Goal: Transaction & Acquisition: Purchase product/service

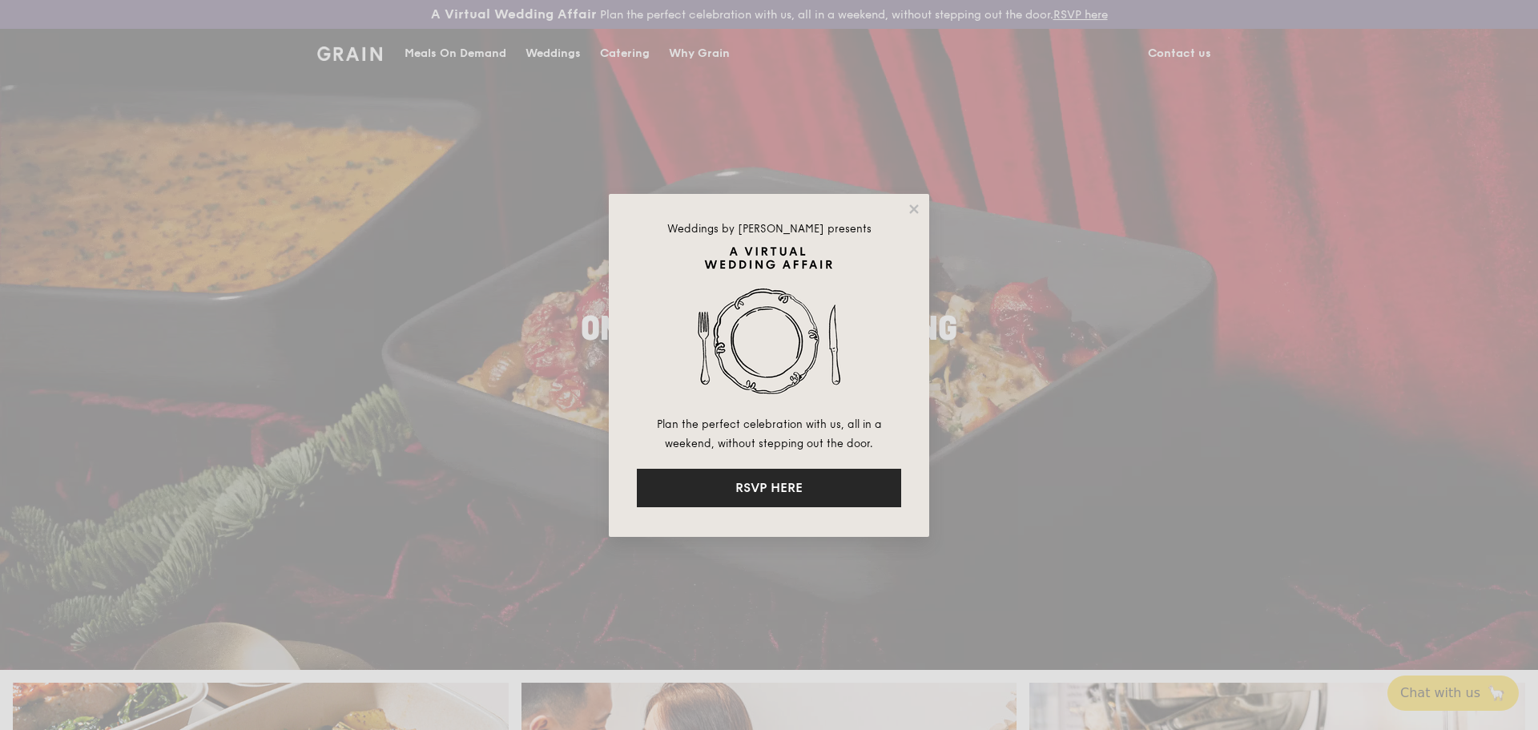
click at [874, 476] on button "RSVP HERE" at bounding box center [769, 487] width 264 height 38
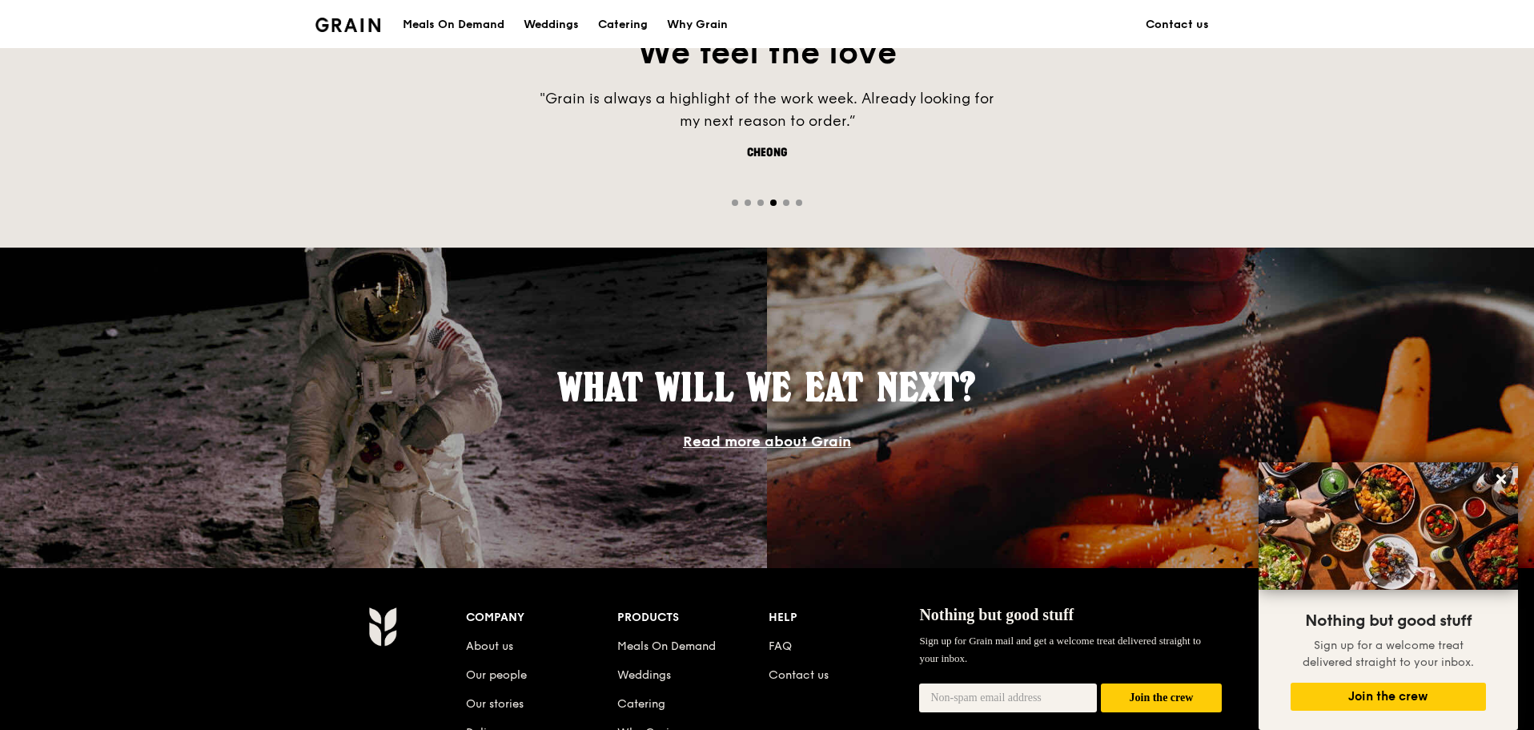
scroll to position [1121, 0]
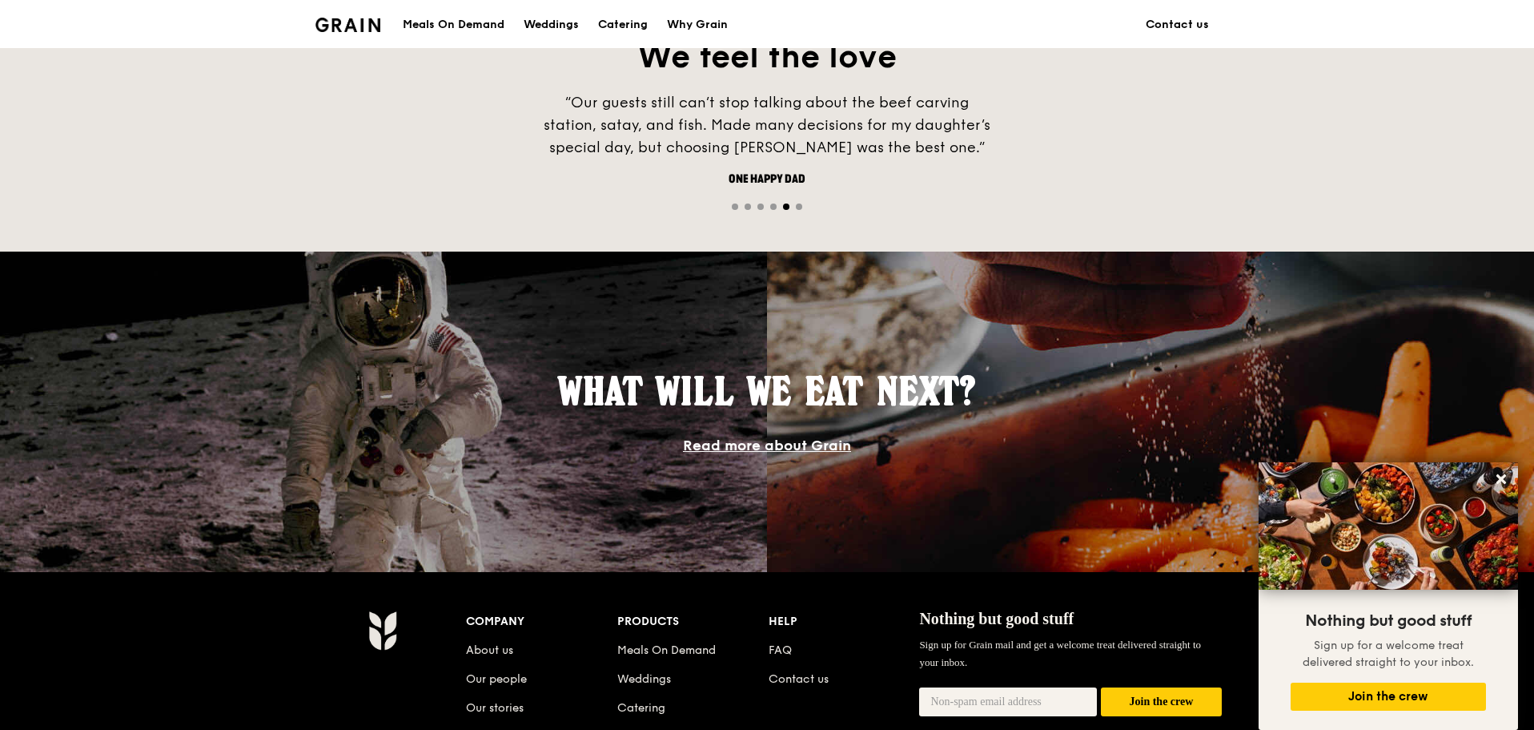
click at [489, 26] on div "Meals On Demand" at bounding box center [454, 25] width 102 height 48
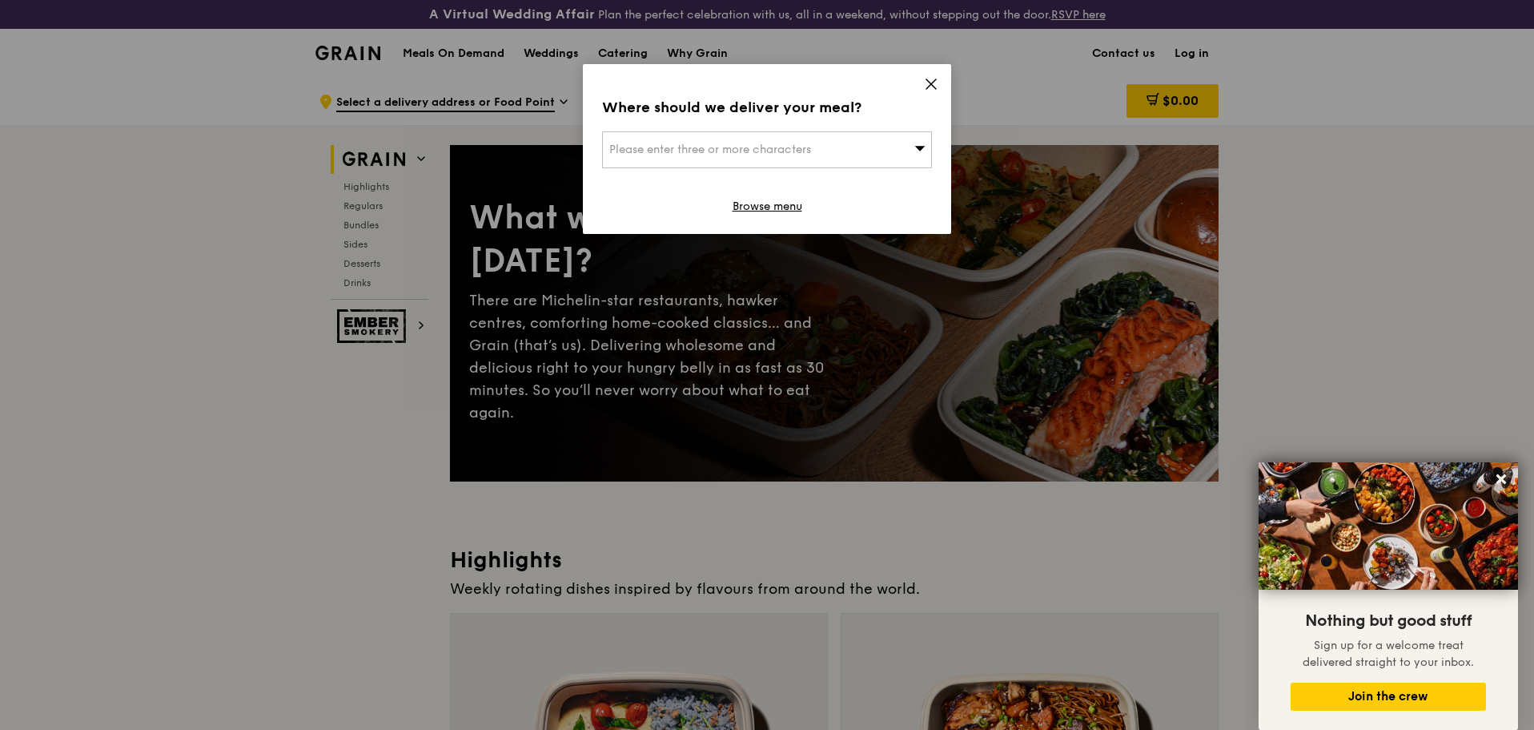
click at [930, 86] on icon at bounding box center [931, 84] width 14 height 14
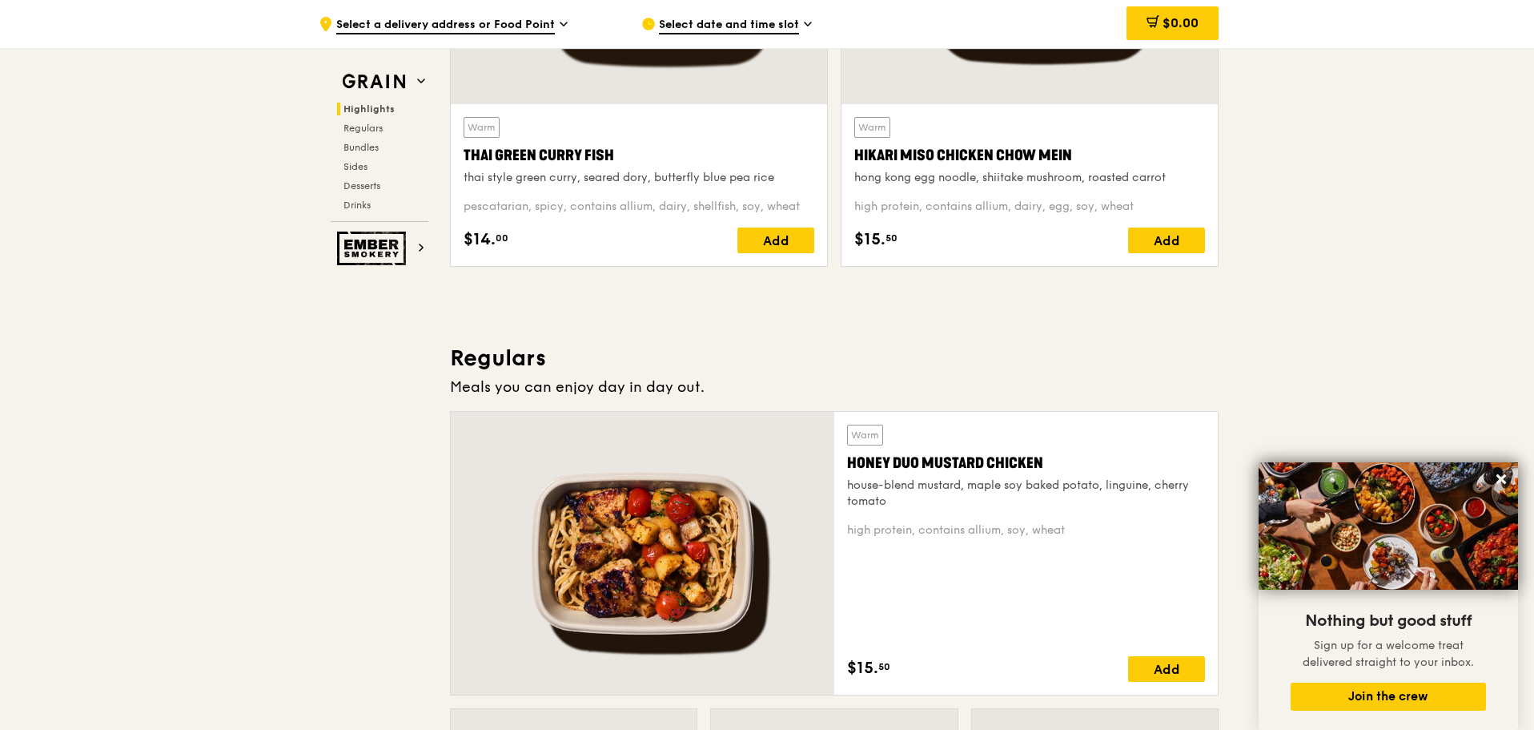
scroll to position [801, 0]
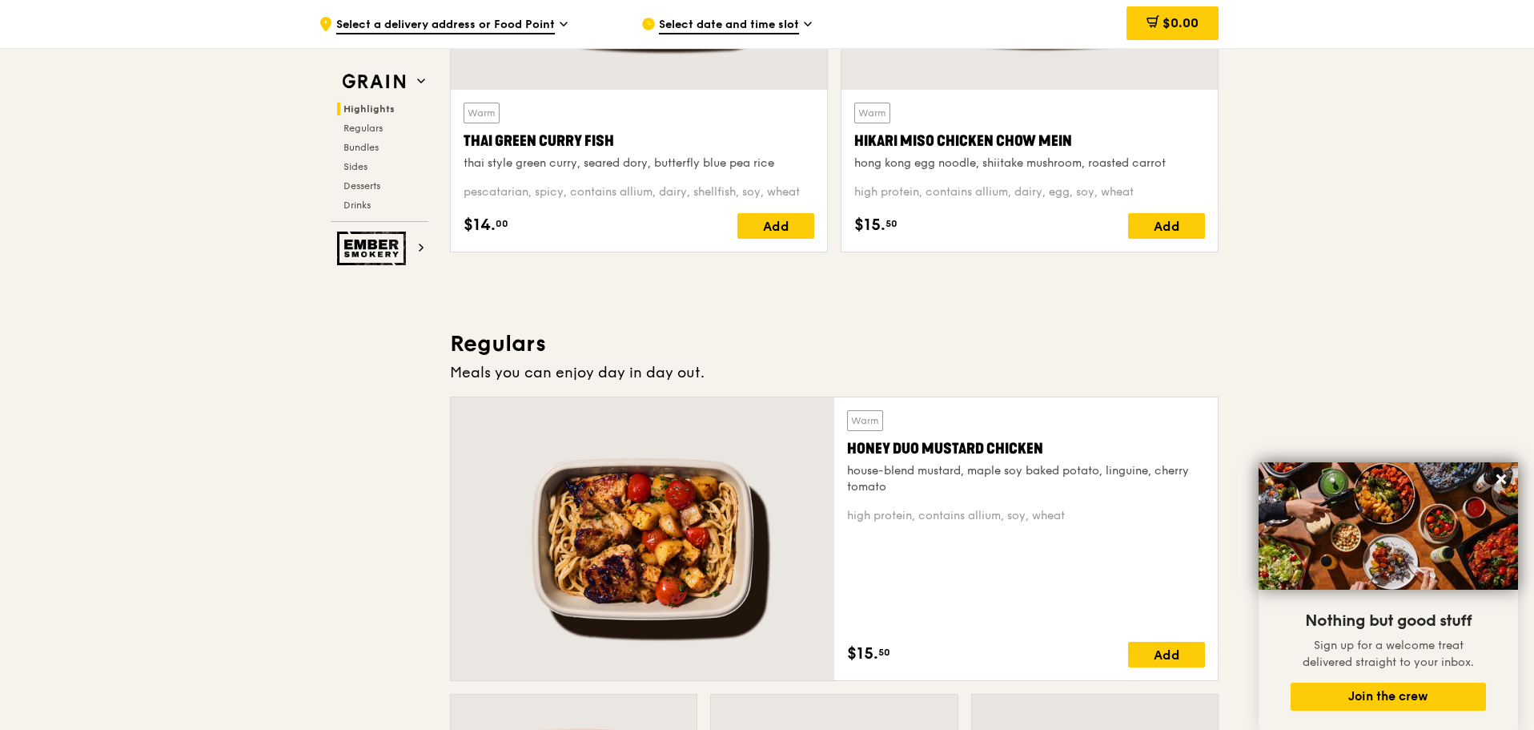
click at [907, 451] on div "Honey Duo Mustard Chicken" at bounding box center [1026, 448] width 358 height 22
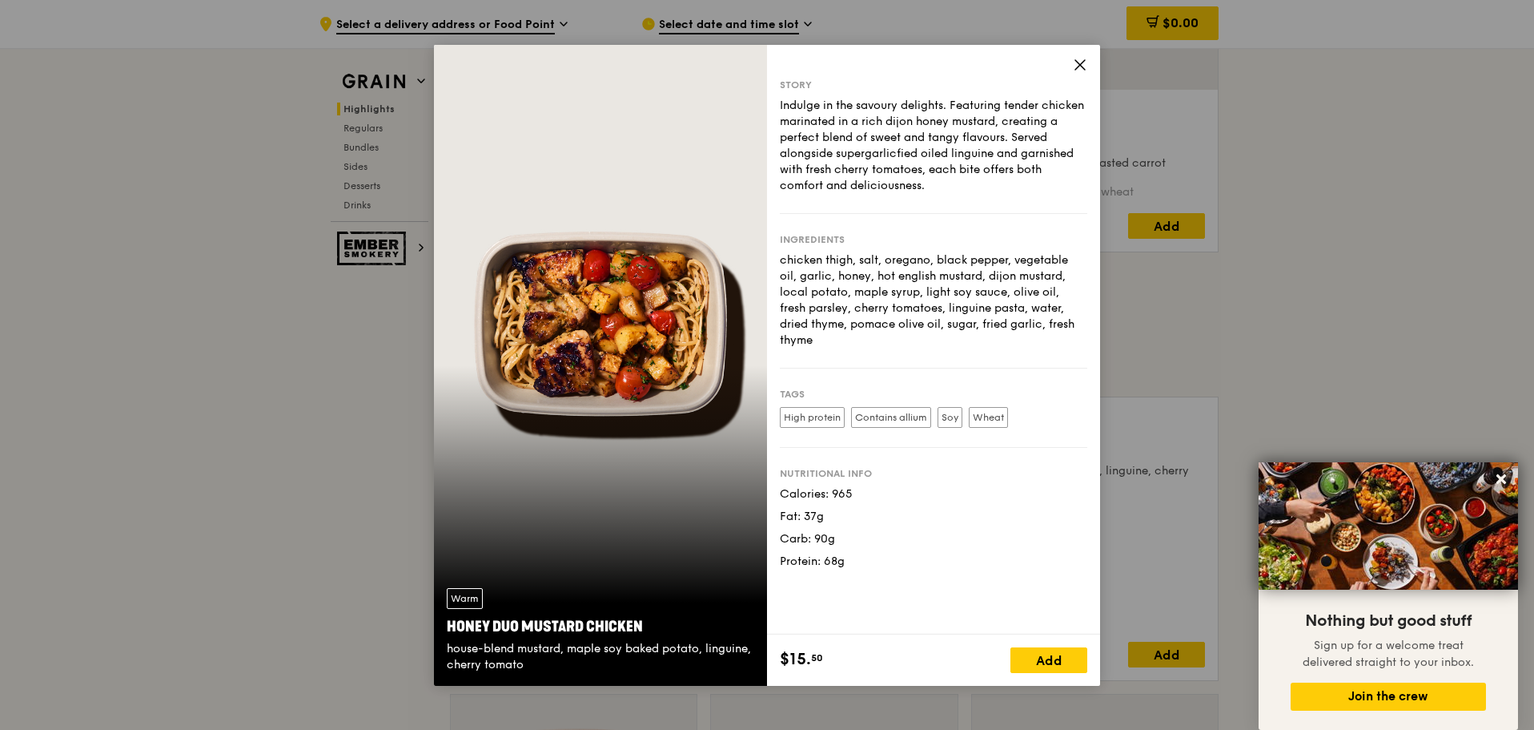
click at [1079, 59] on icon at bounding box center [1080, 65] width 14 height 14
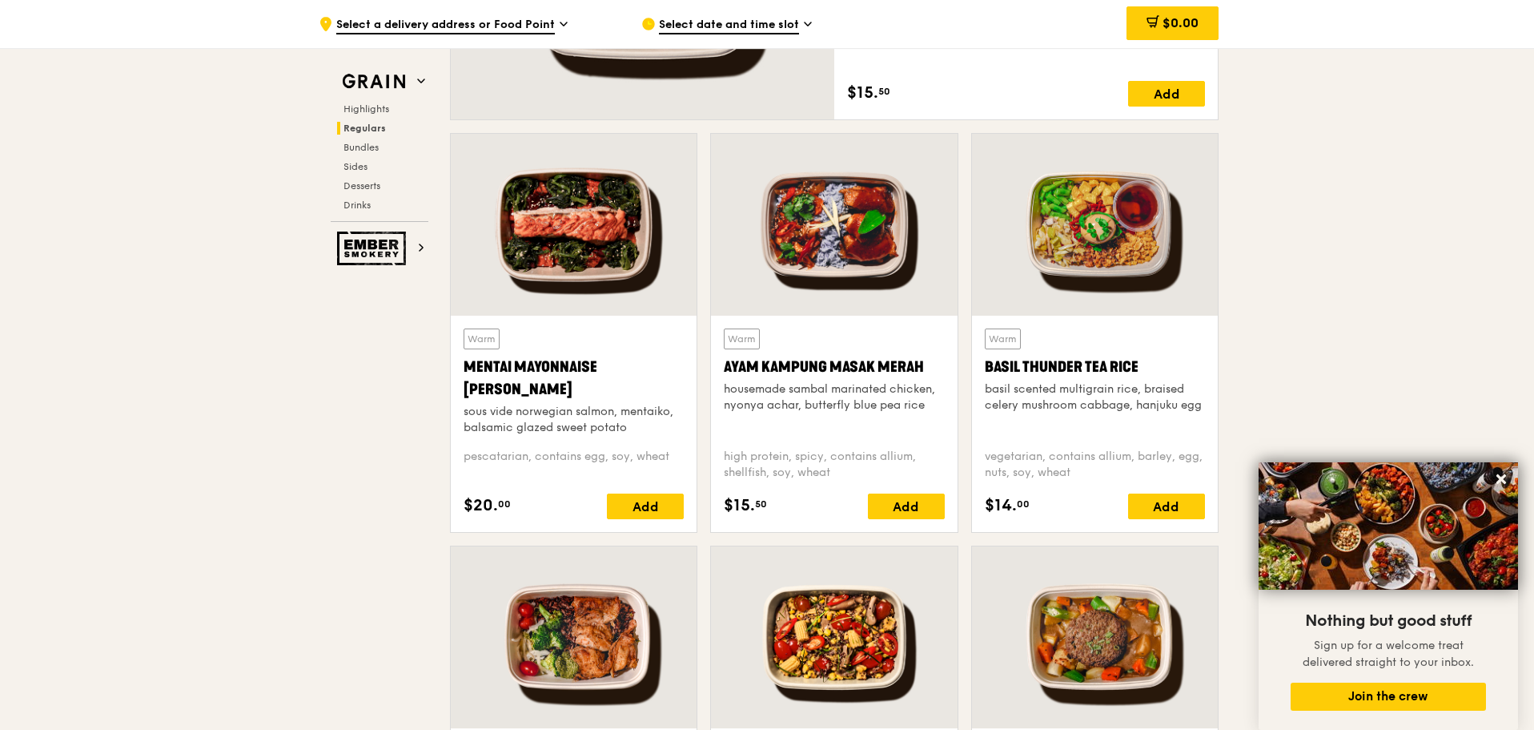
scroll to position [1441, 0]
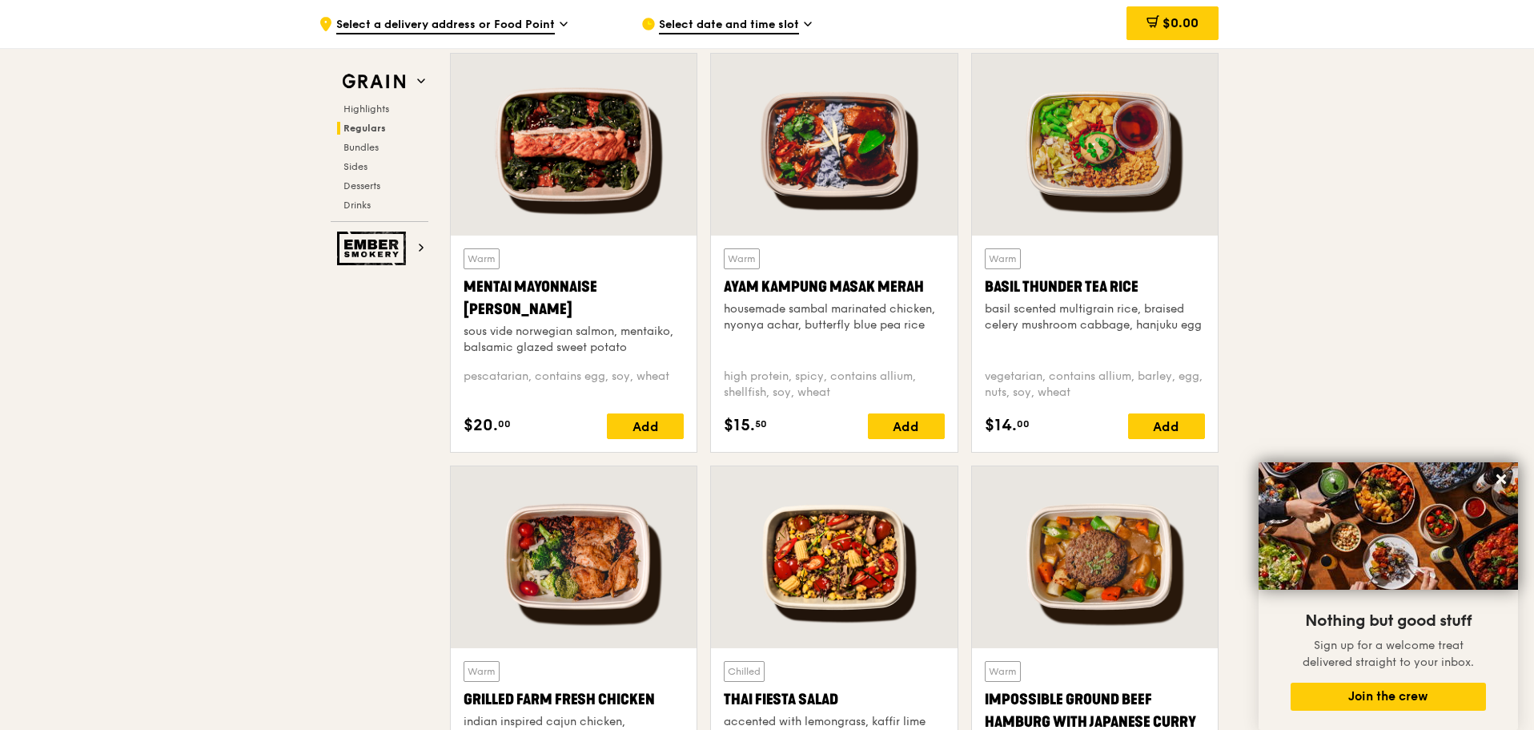
click at [813, 288] on div "Ayam Kampung Masak Merah" at bounding box center [834, 286] width 220 height 22
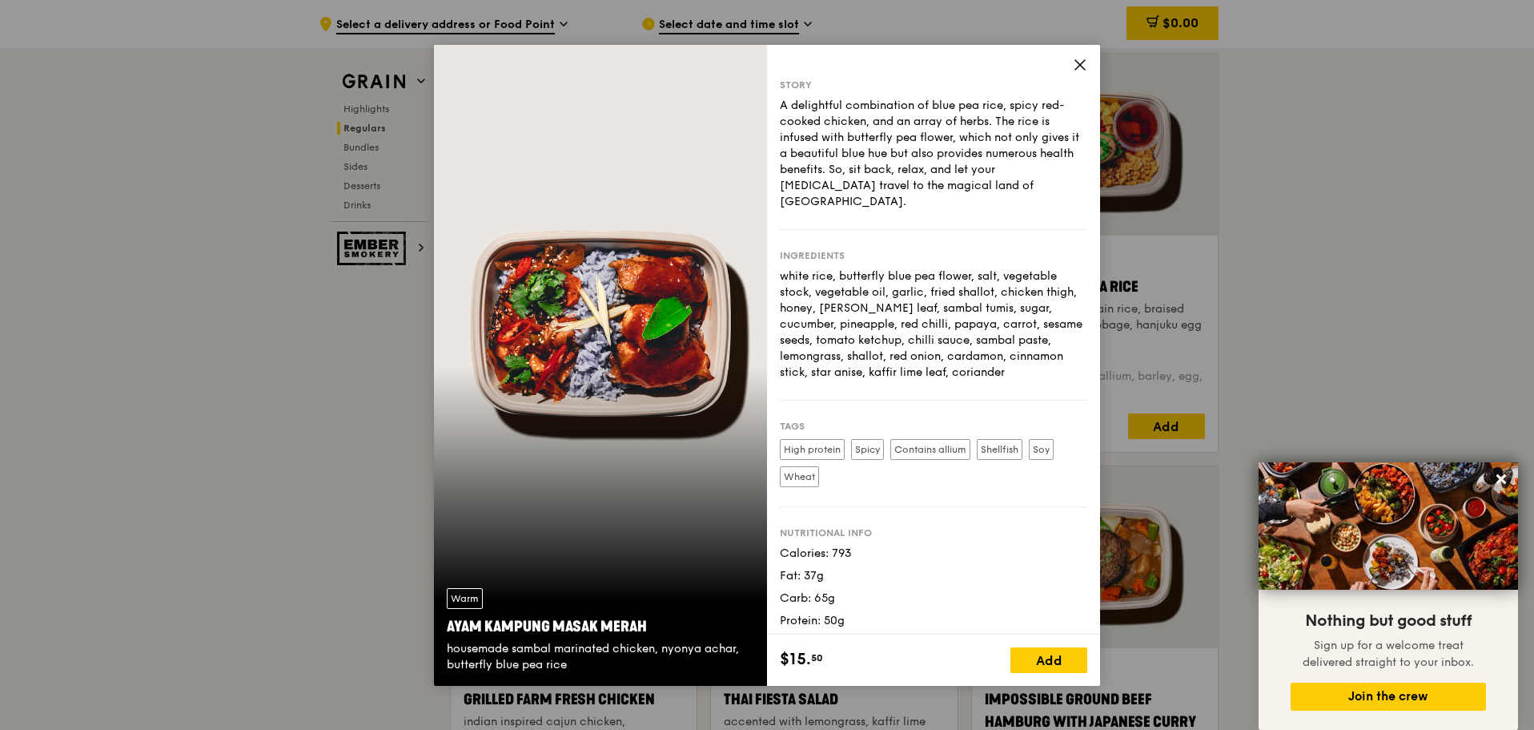
click at [1082, 65] on icon at bounding box center [1080, 65] width 14 height 14
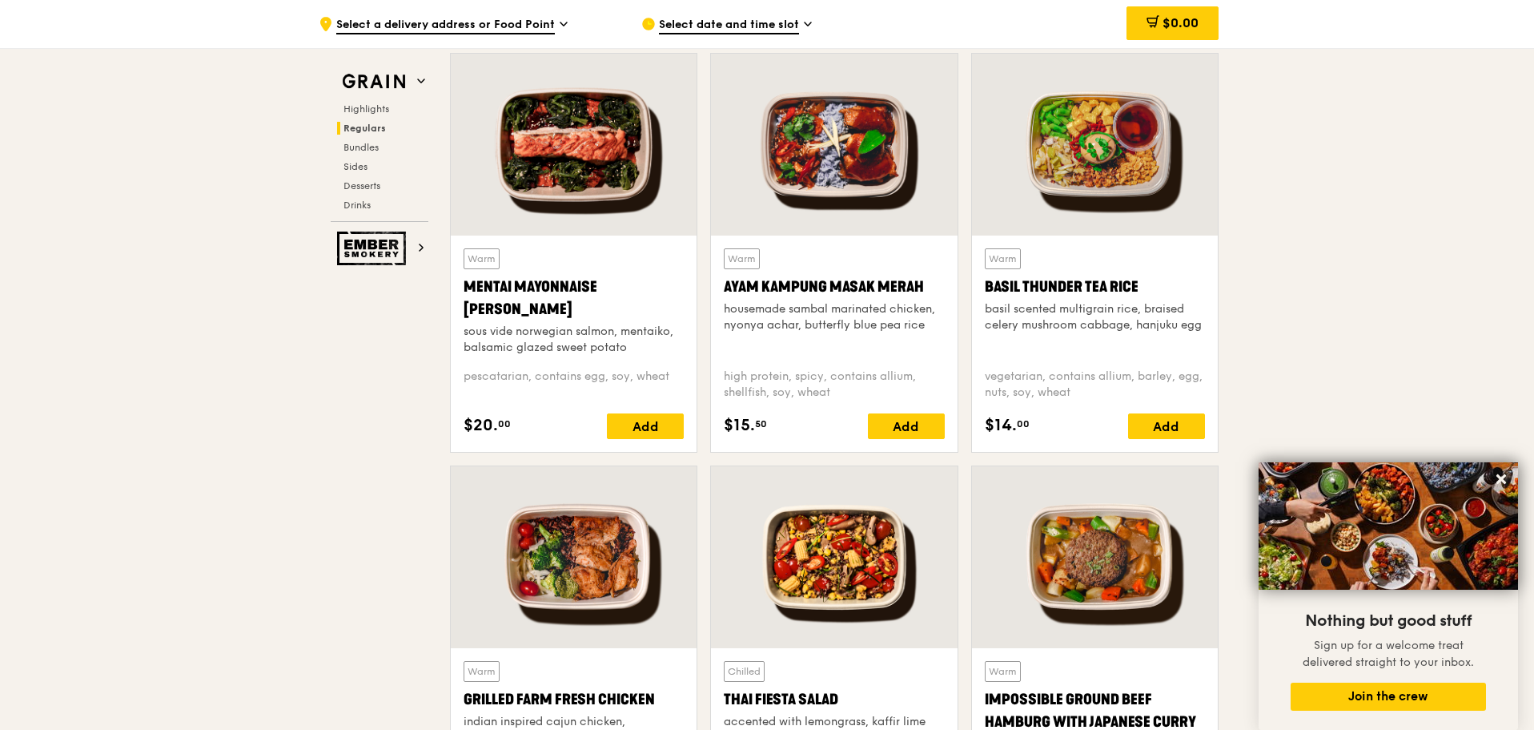
click at [1093, 285] on div "Basil Thunder Tea Rice" at bounding box center [1095, 286] width 220 height 22
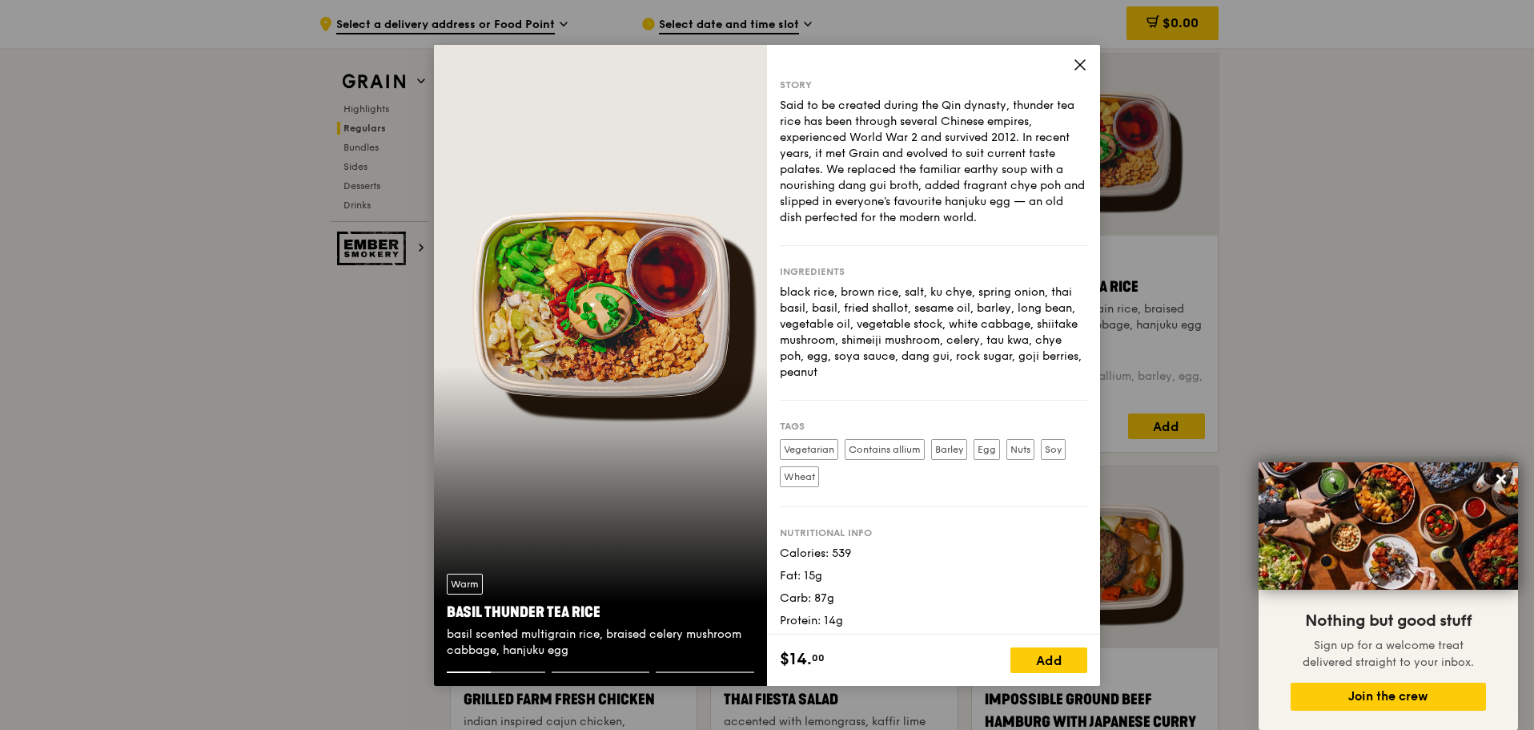
click at [1079, 62] on icon at bounding box center [1081, 65] width 10 height 10
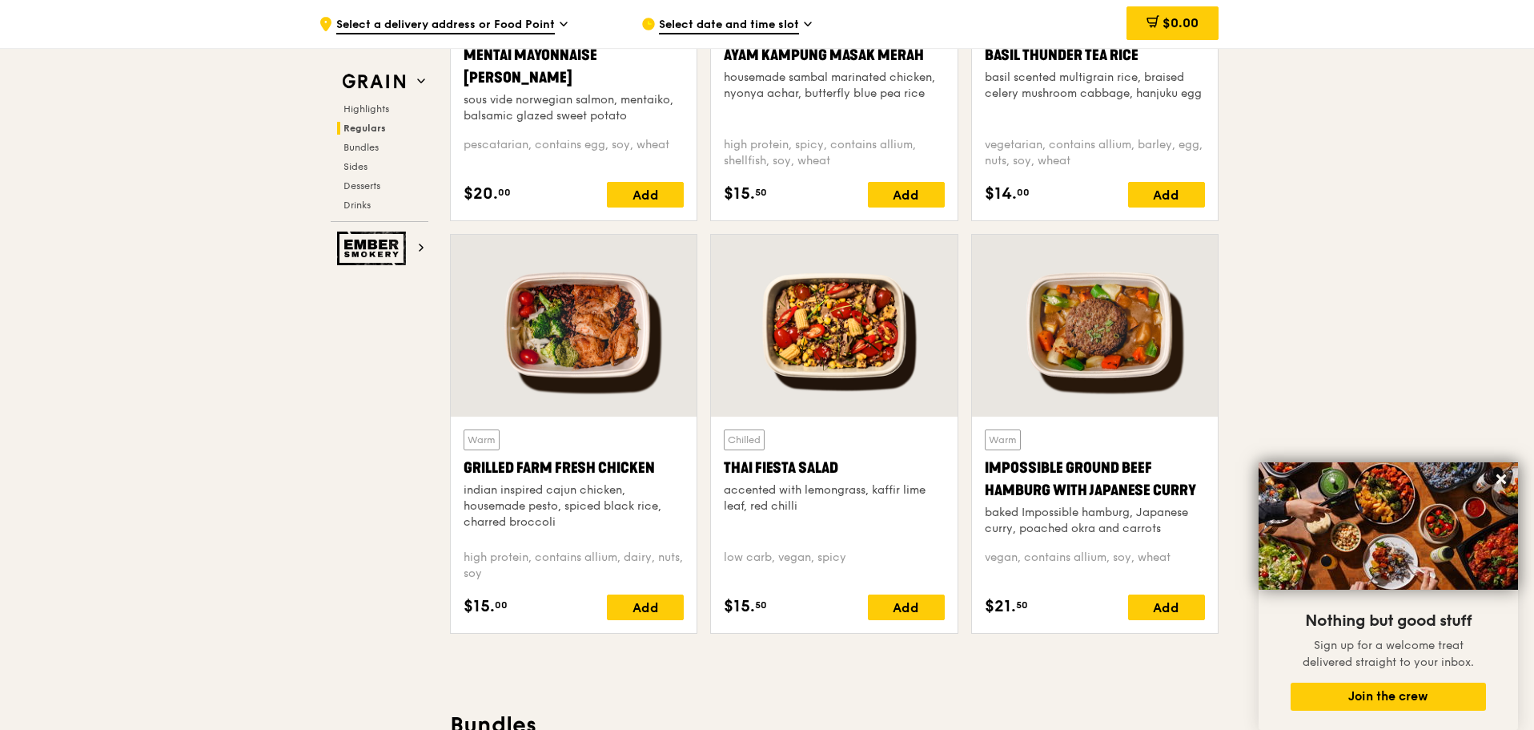
scroll to position [1682, 0]
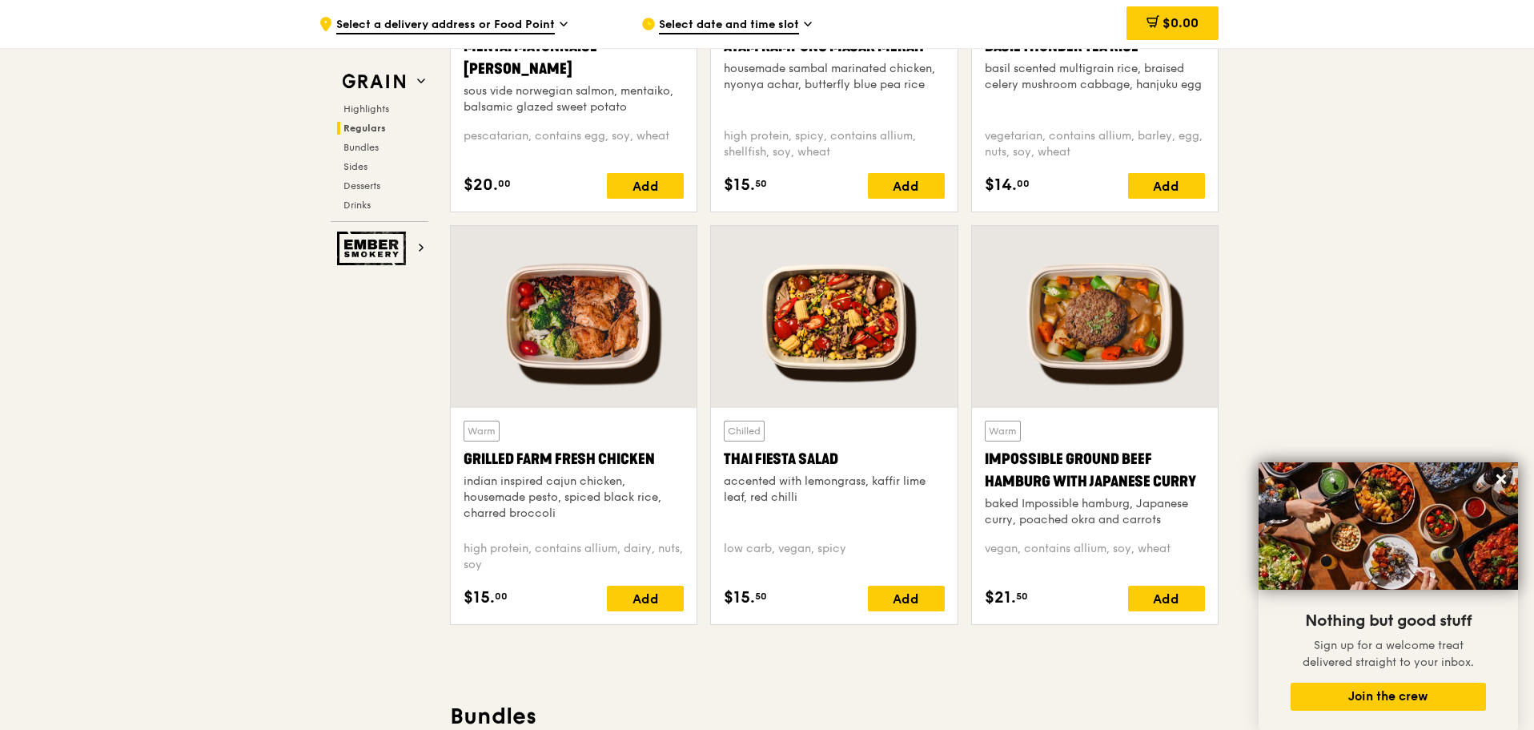
click at [1124, 400] on div at bounding box center [1095, 317] width 246 height 182
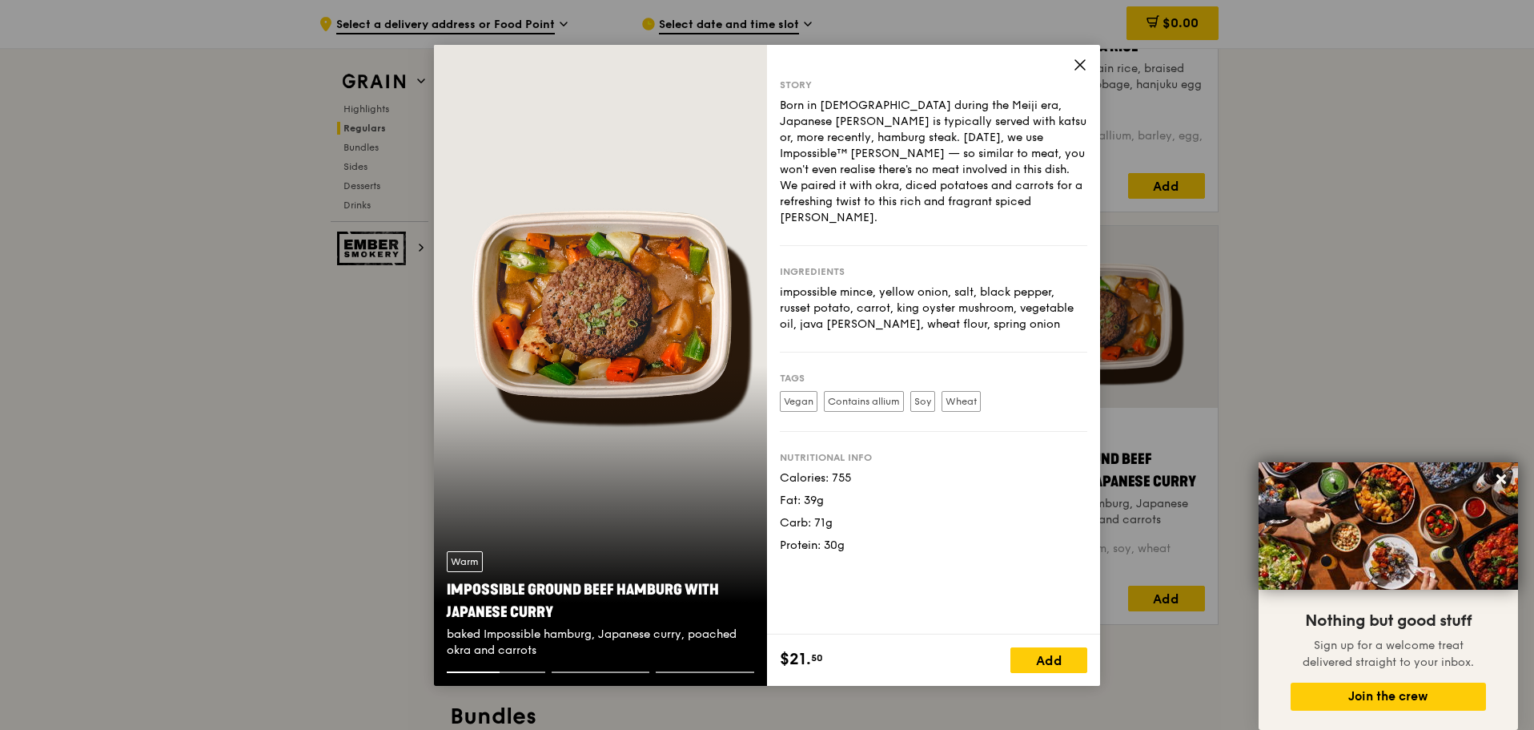
click at [1078, 66] on icon at bounding box center [1080, 65] width 14 height 14
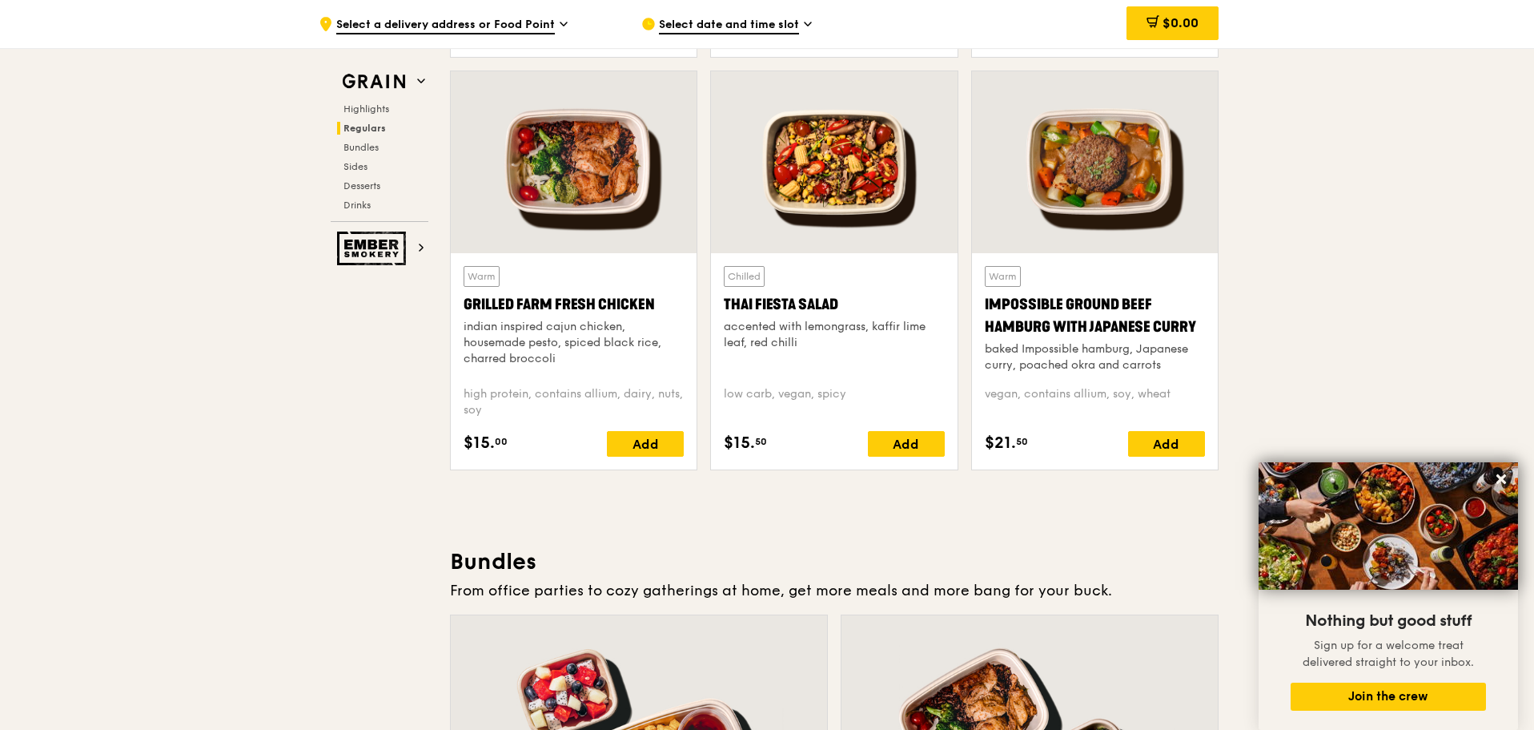
scroll to position [1836, 0]
click at [822, 310] on div "Thai Fiesta Salad" at bounding box center [834, 305] width 220 height 22
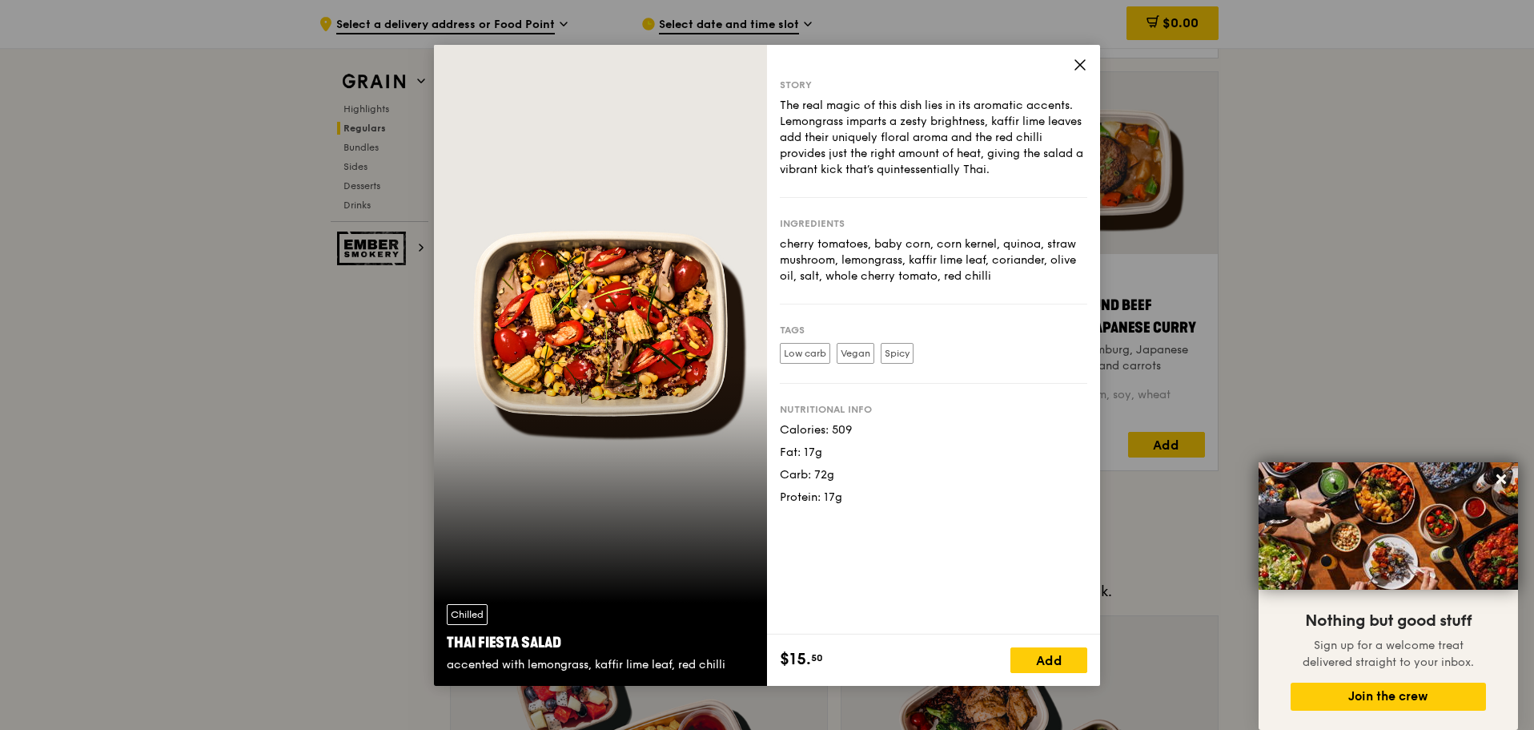
click at [1092, 59] on div "Story The real magic of this dish lies in its aromatic accents. Lemongrass impa…" at bounding box center [933, 339] width 333 height 589
click at [1080, 61] on icon at bounding box center [1080, 65] width 14 height 14
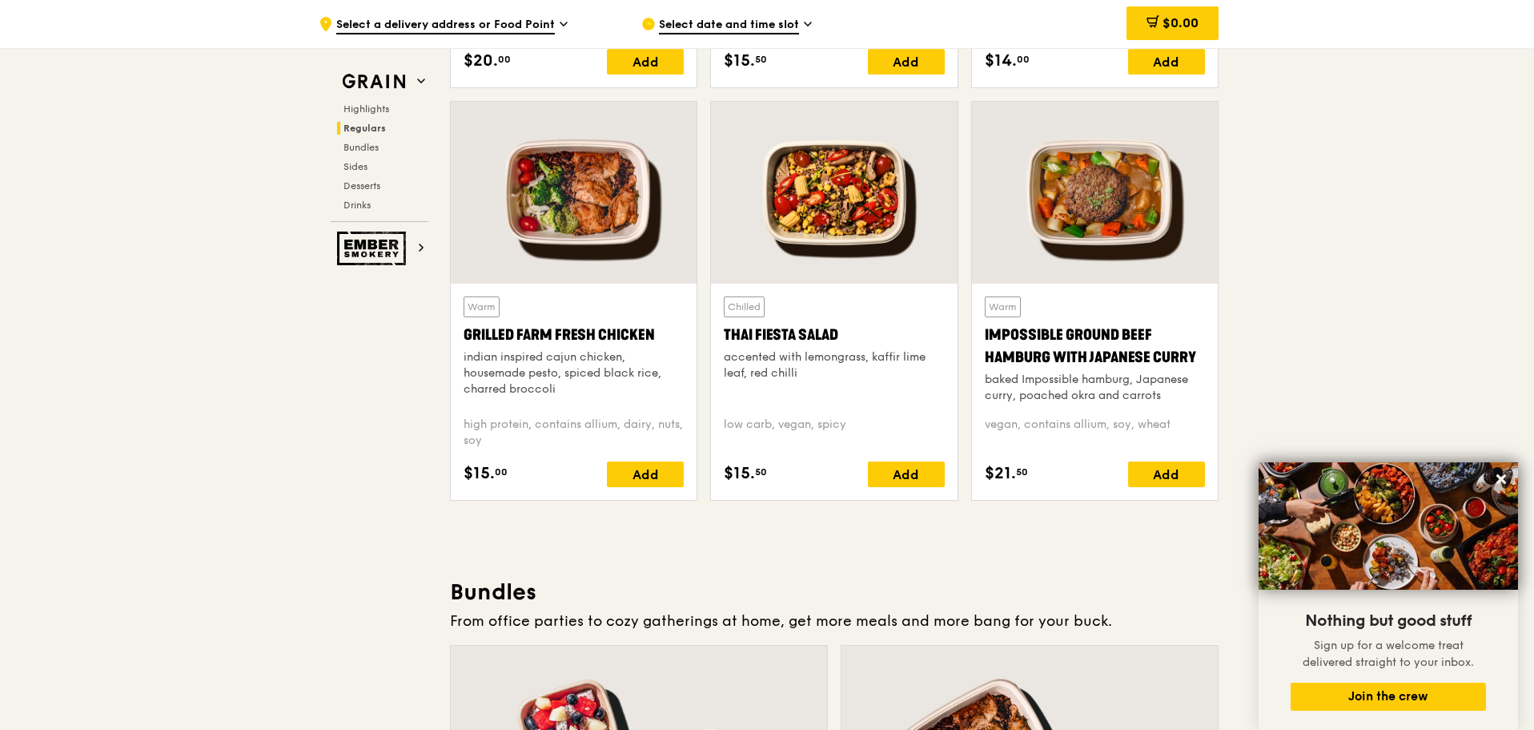
scroll to position [1755, 0]
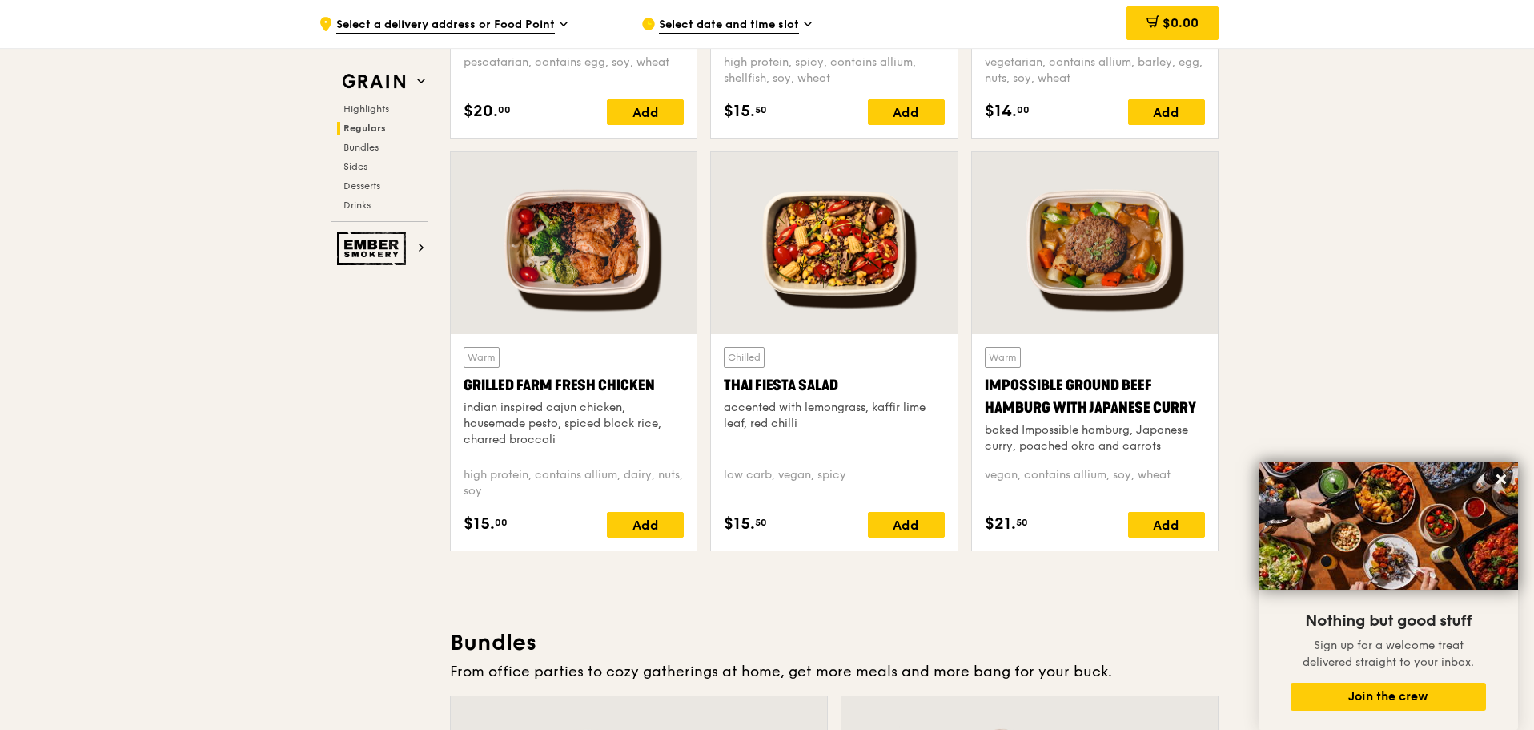
click at [552, 411] on div "indian inspired cajun chicken, housemade pesto, spiced black rice, charred broc…" at bounding box center [574, 424] width 220 height 48
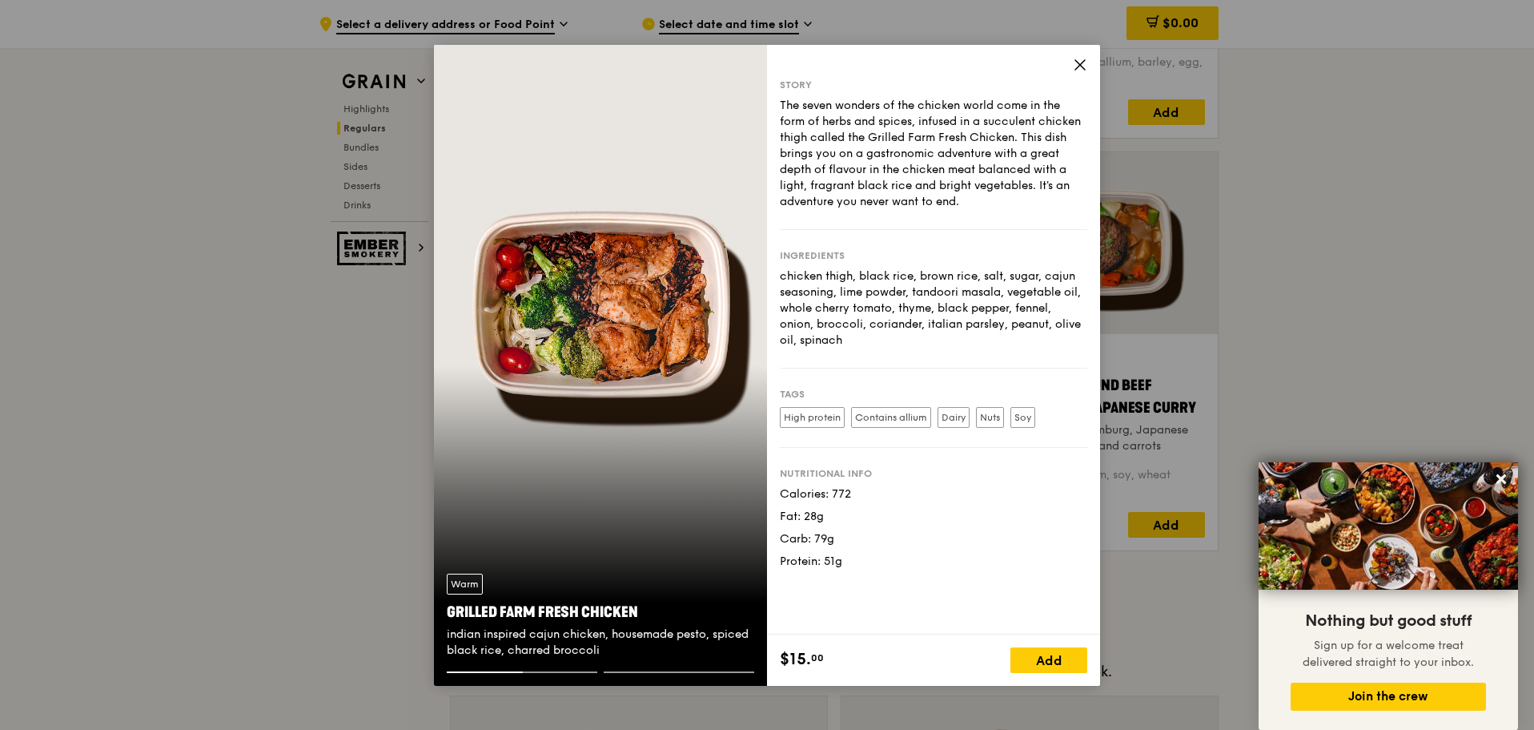
click at [1087, 68] on icon at bounding box center [1080, 65] width 14 height 14
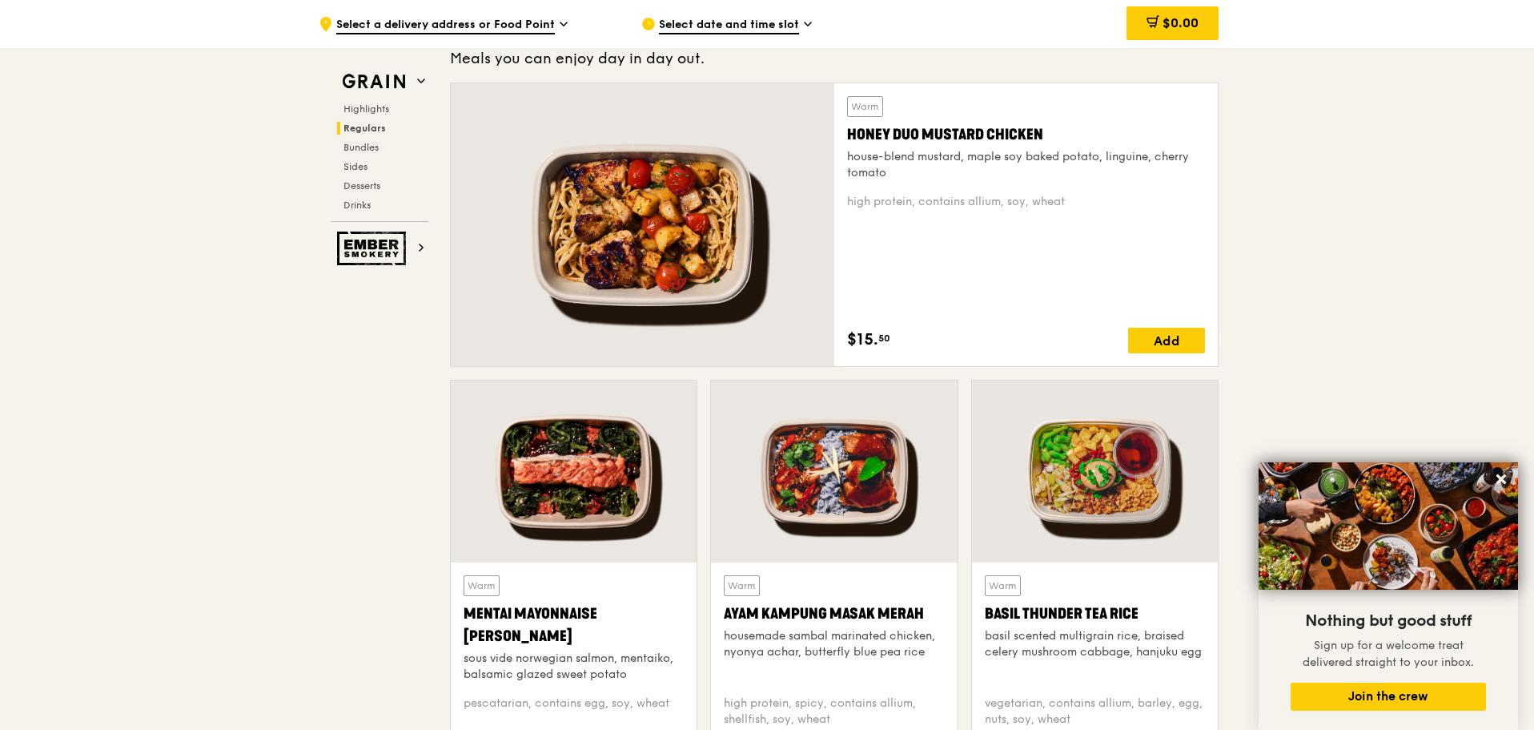
scroll to position [1035, 0]
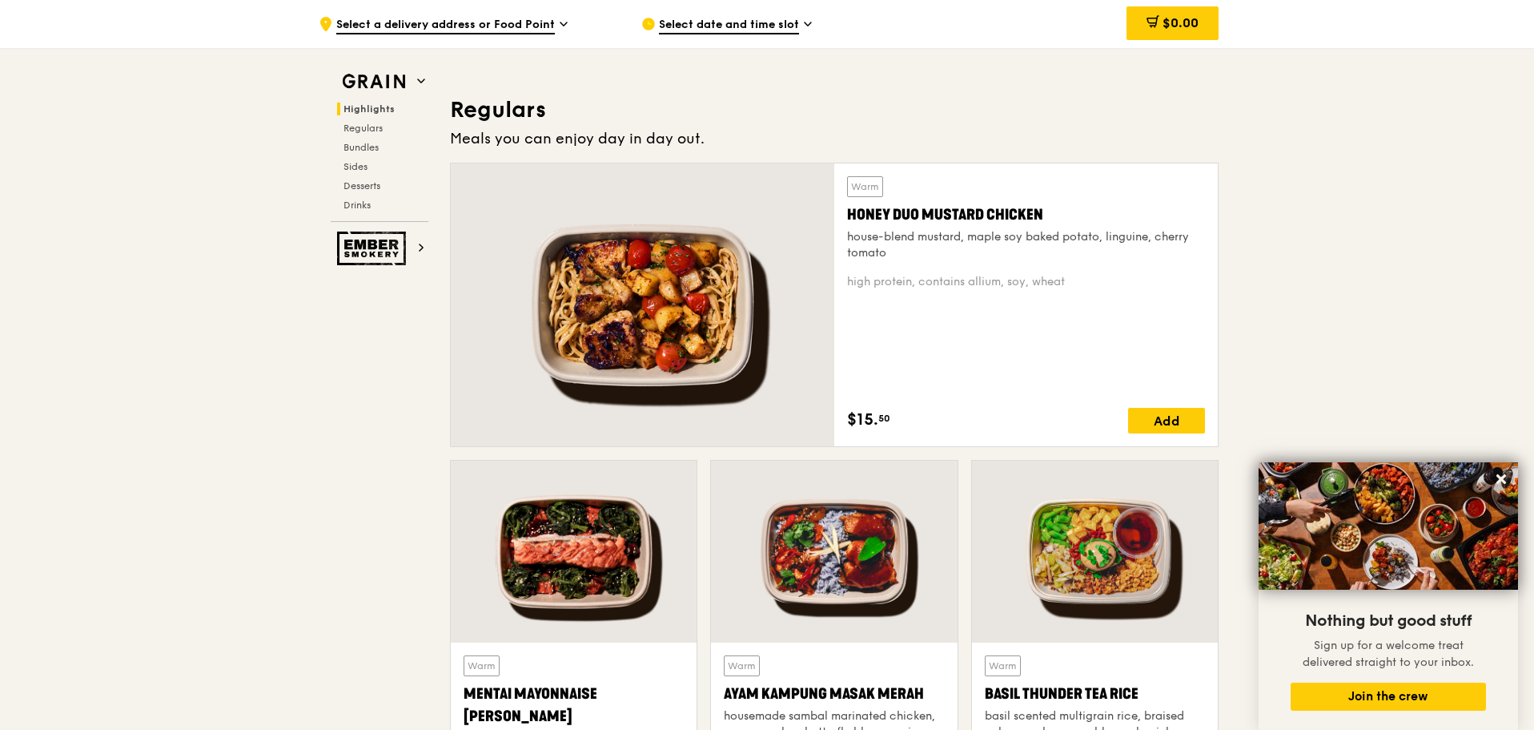
click at [935, 228] on div "Warm Honey Duo Mustard Chicken house-blend mustard, maple soy baked potato, lin…" at bounding box center [1026, 218] width 358 height 85
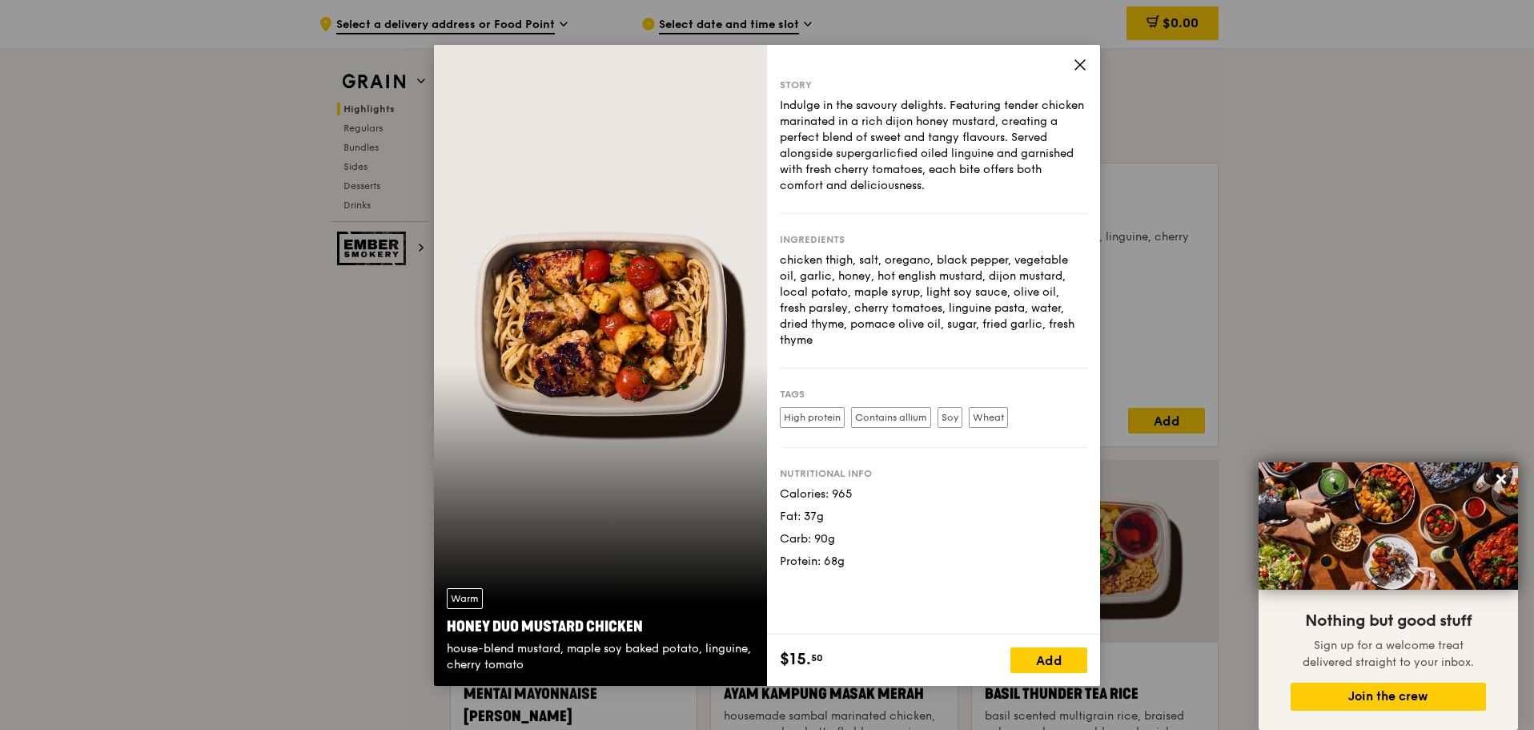
click at [1077, 69] on icon at bounding box center [1080, 65] width 14 height 14
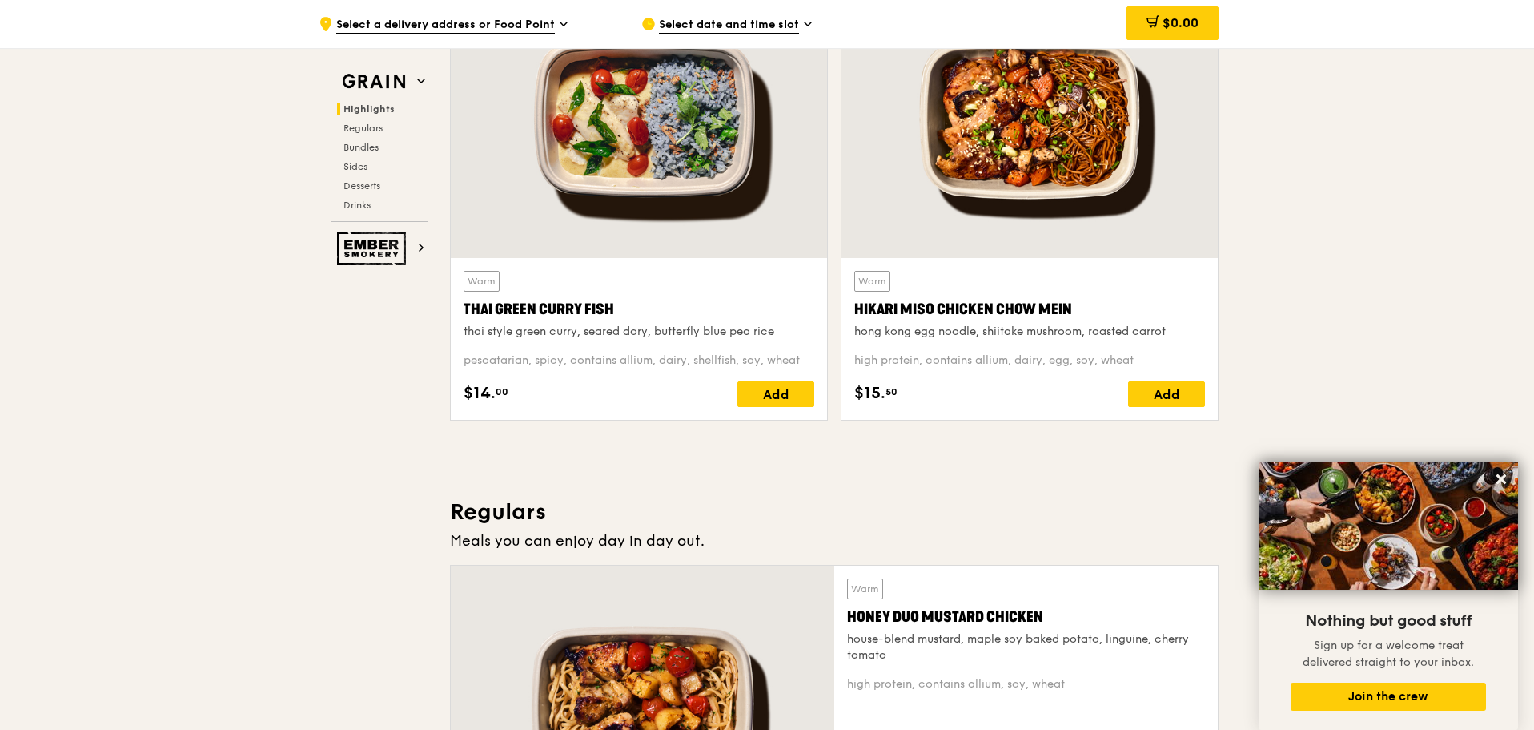
scroll to position [474, 0]
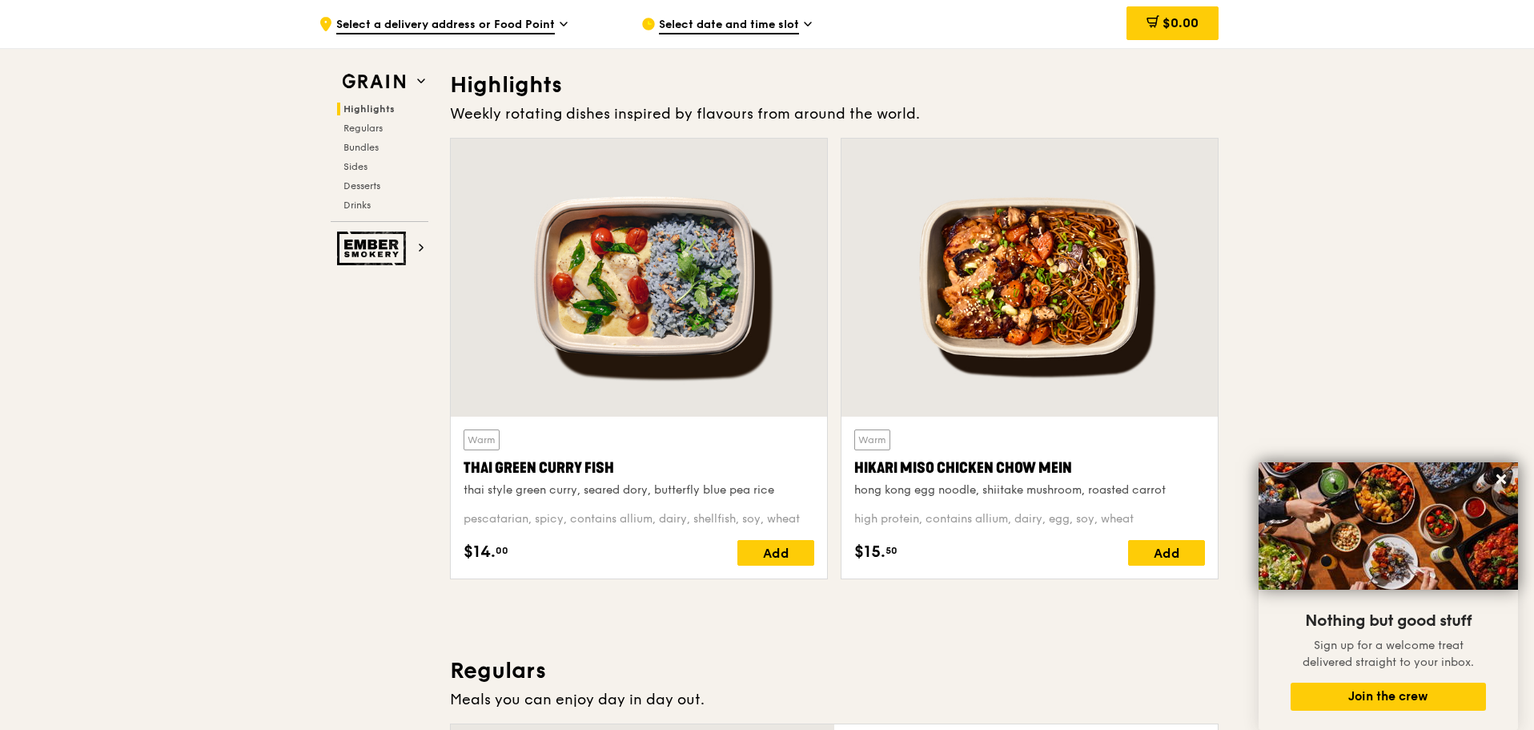
click at [1067, 357] on div at bounding box center [1030, 278] width 376 height 278
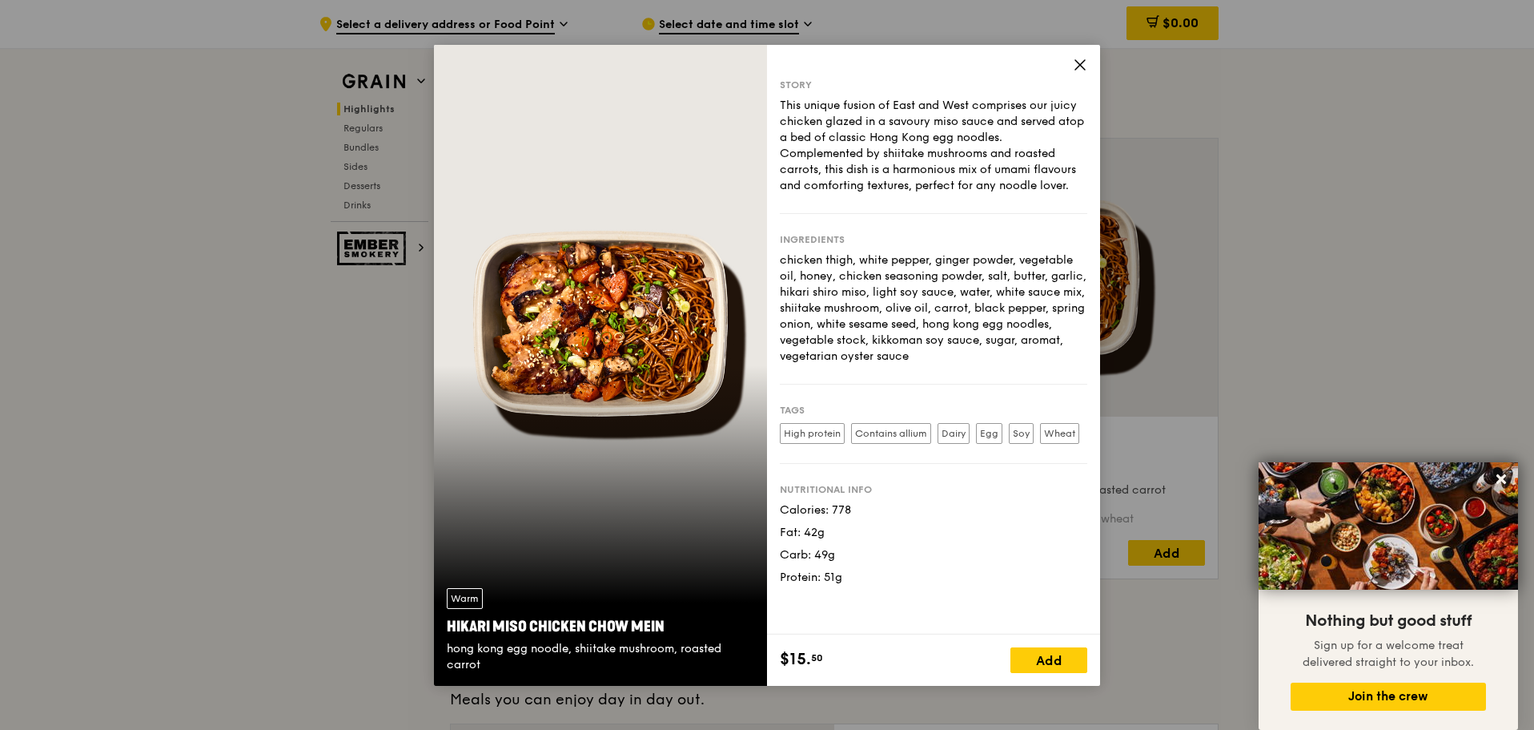
click at [1078, 61] on icon at bounding box center [1080, 65] width 14 height 14
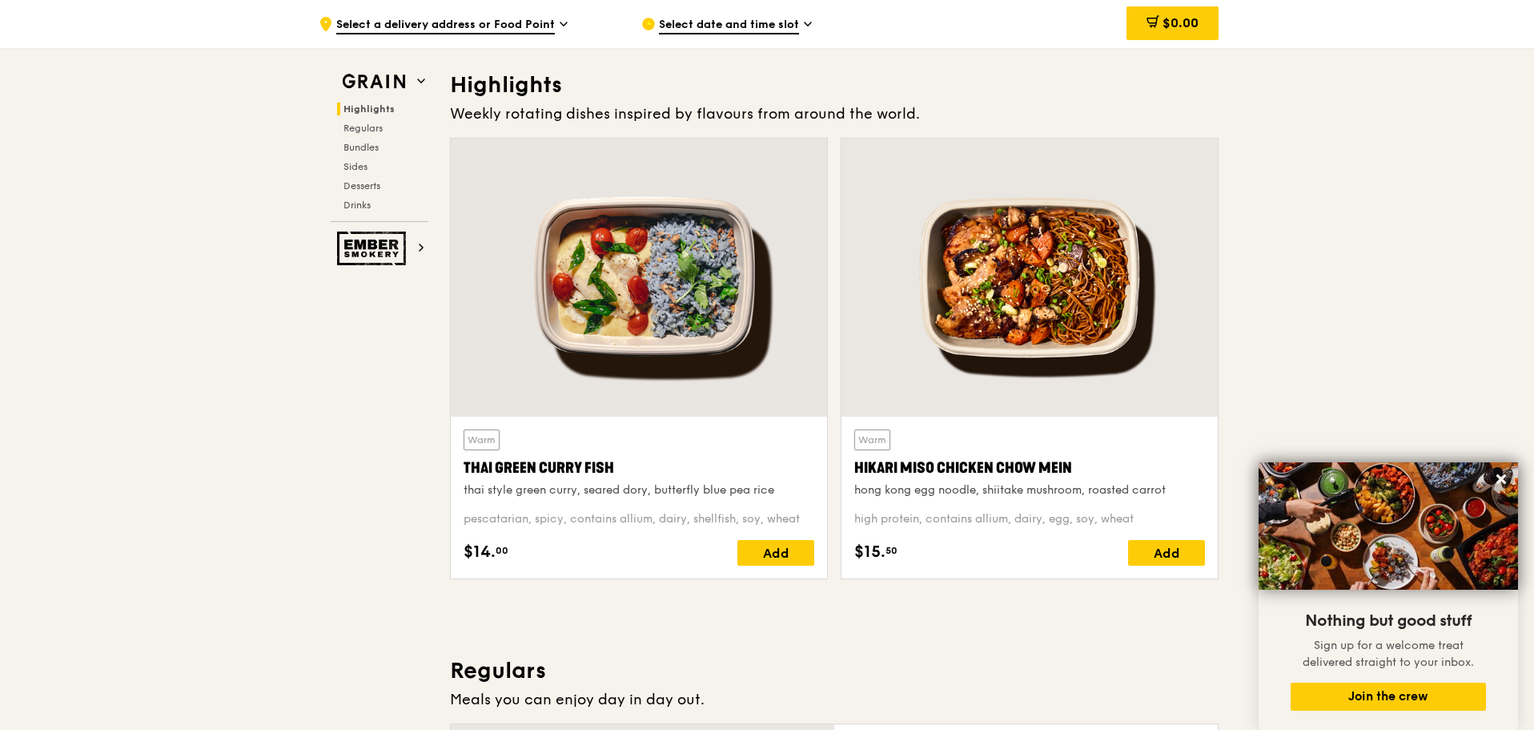
click at [736, 239] on div at bounding box center [639, 278] width 376 height 278
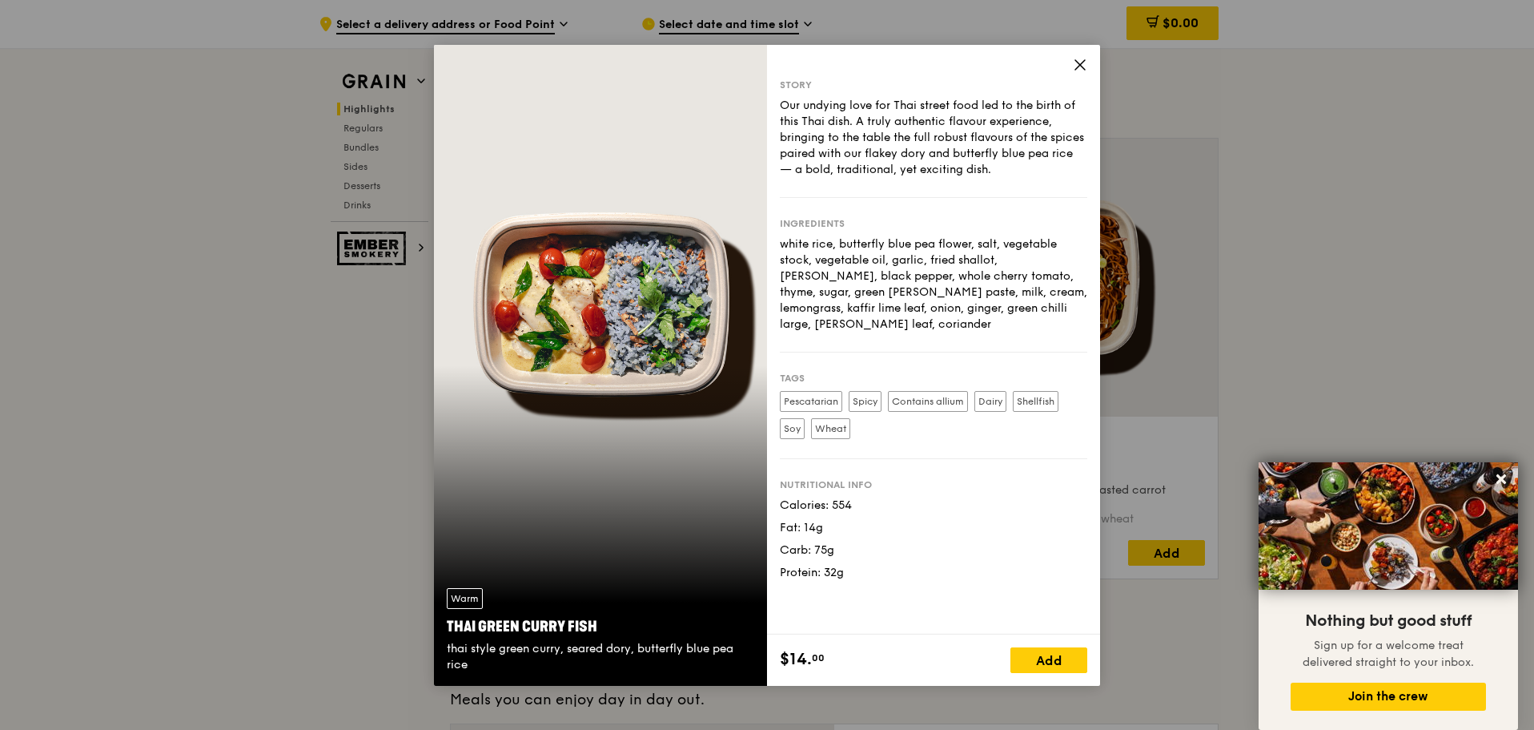
click at [1082, 70] on icon at bounding box center [1080, 65] width 14 height 14
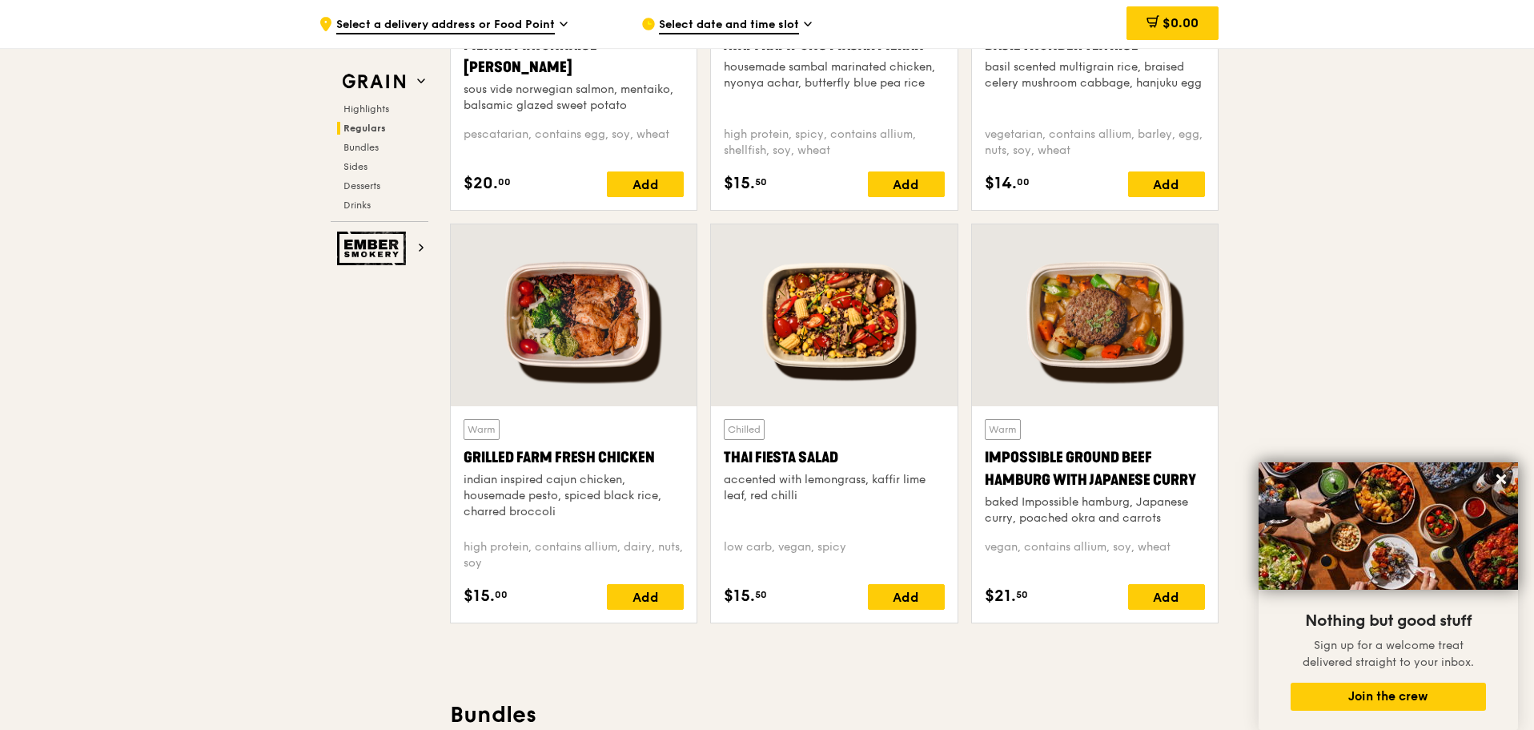
scroll to position [1682, 0]
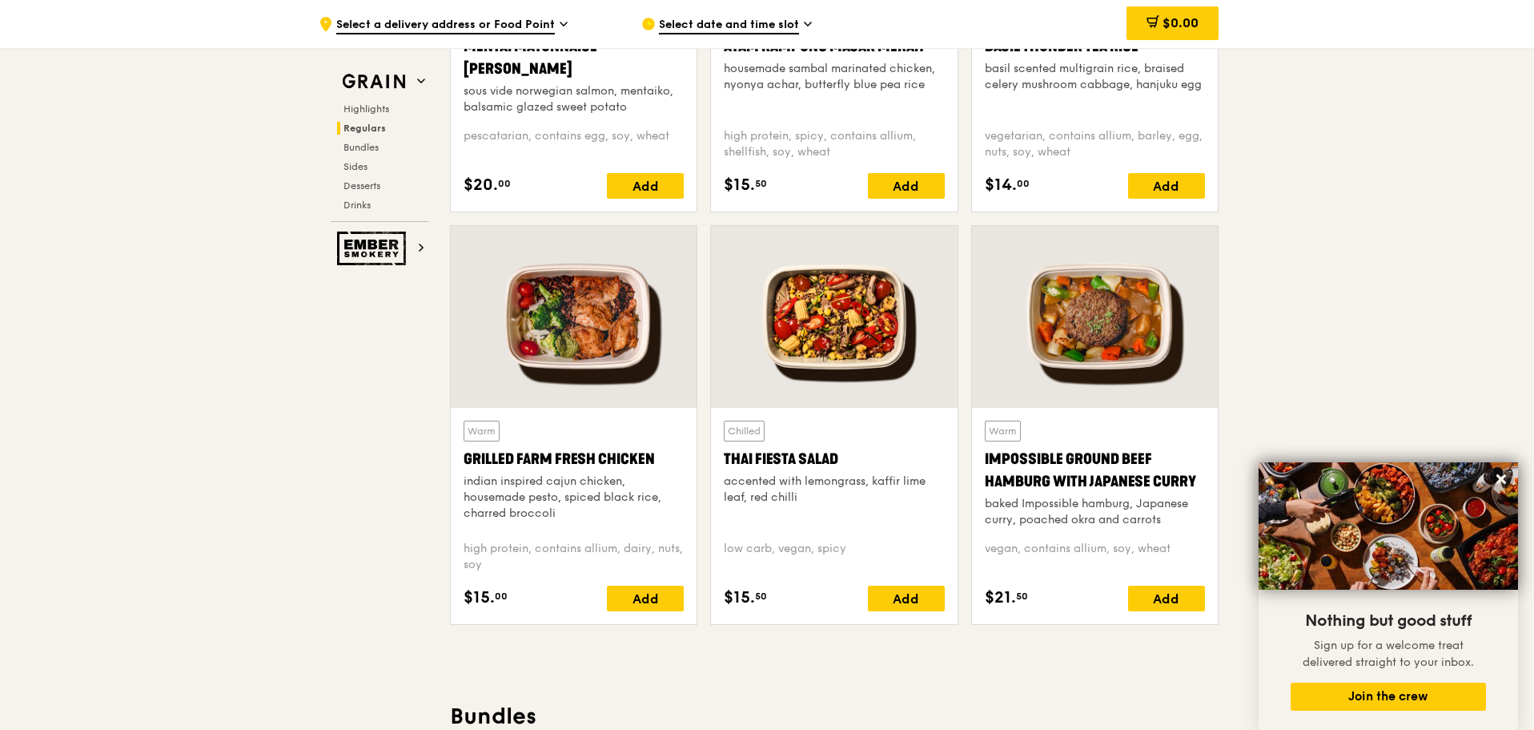
click at [631, 345] on div at bounding box center [574, 317] width 246 height 182
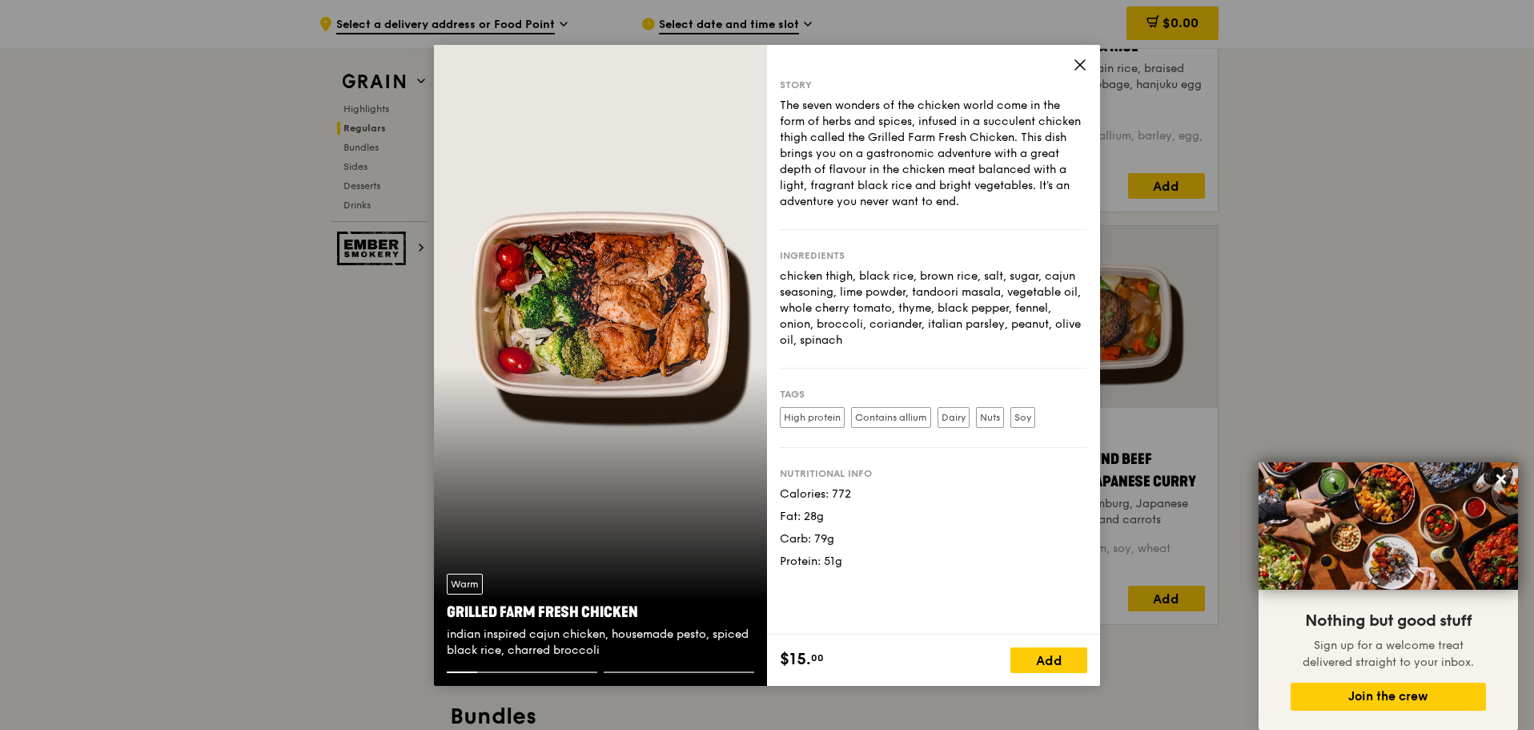
click at [1073, 67] on icon at bounding box center [1080, 65] width 14 height 14
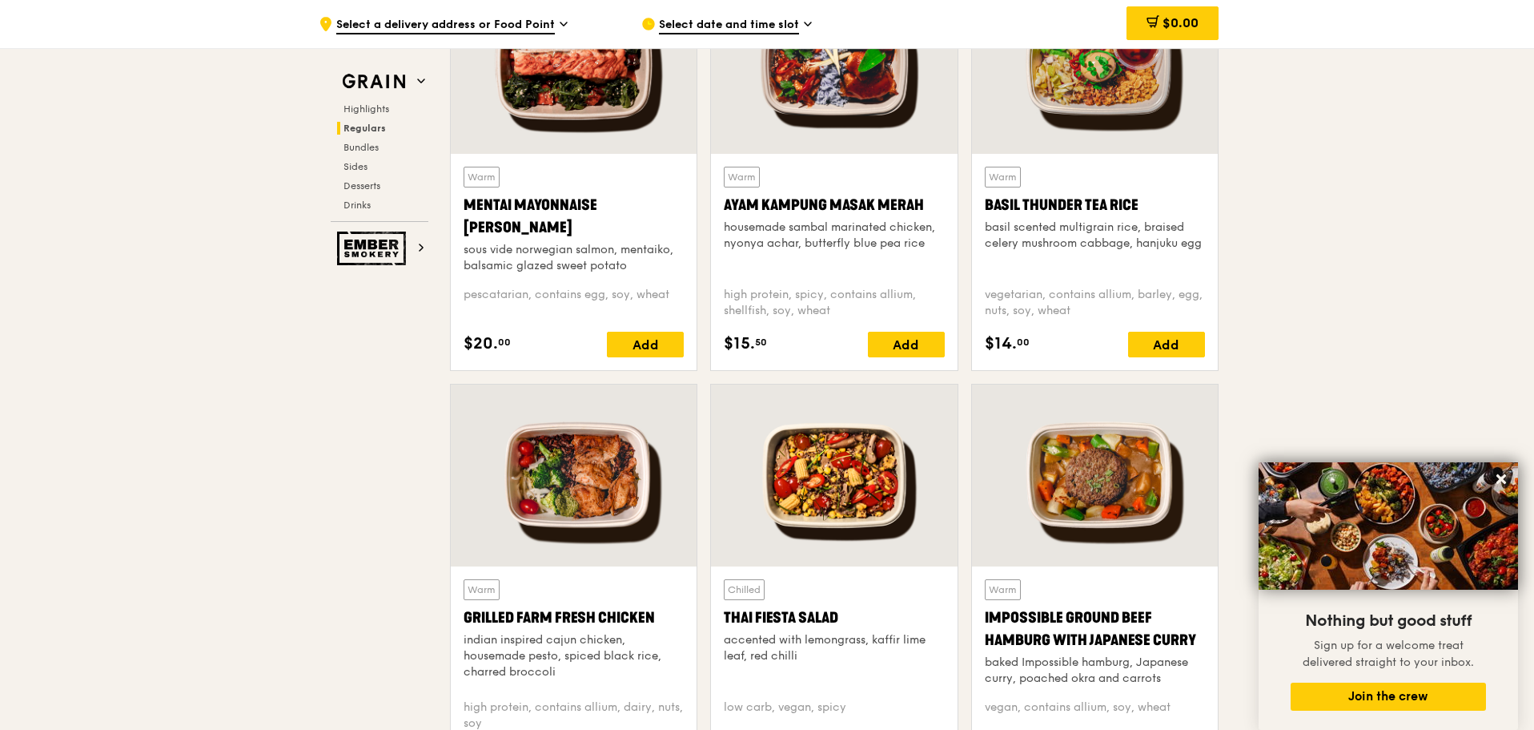
scroll to position [1522, 0]
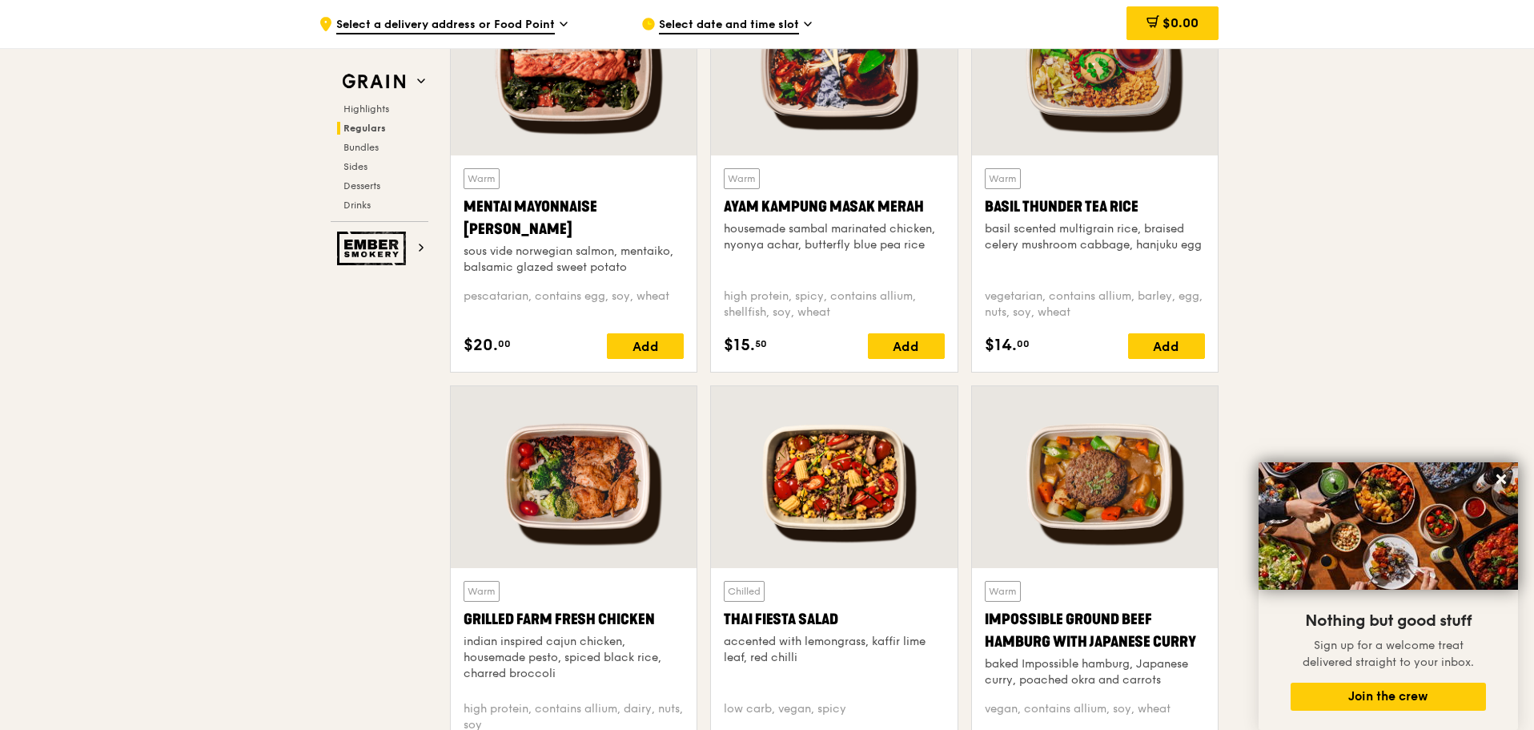
click at [1120, 95] on div at bounding box center [1095, 65] width 246 height 182
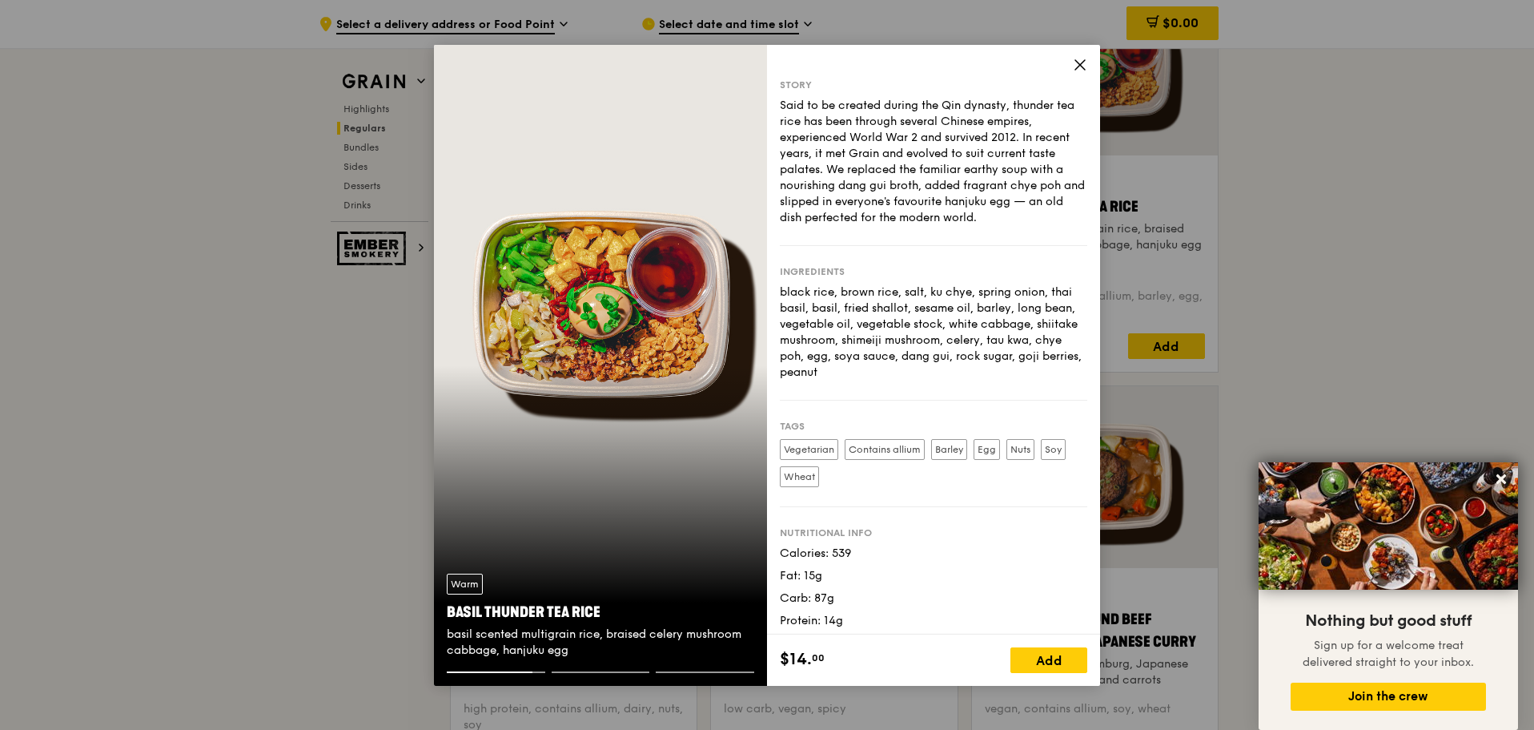
click at [1083, 61] on icon at bounding box center [1080, 65] width 14 height 14
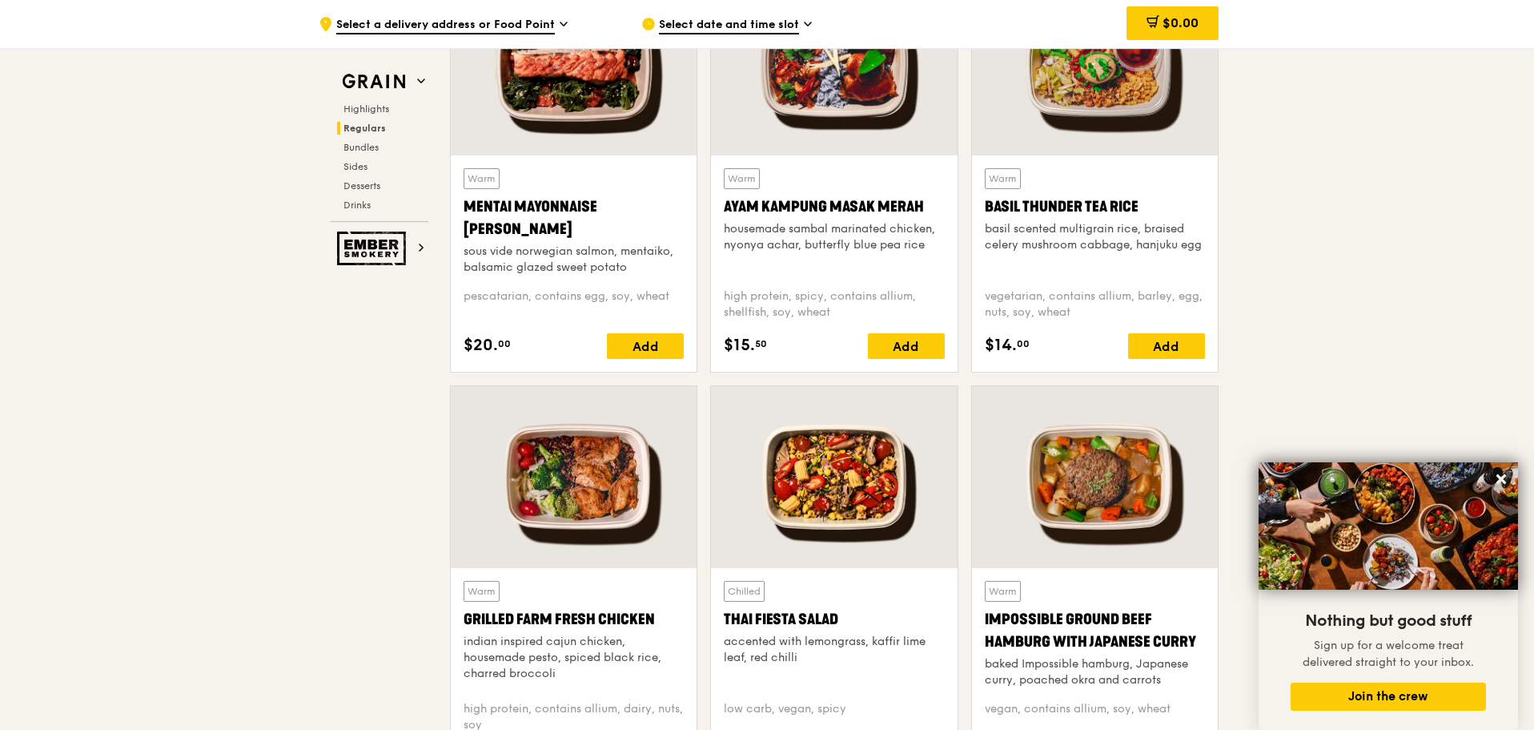
click at [1175, 426] on div at bounding box center [1095, 477] width 246 height 182
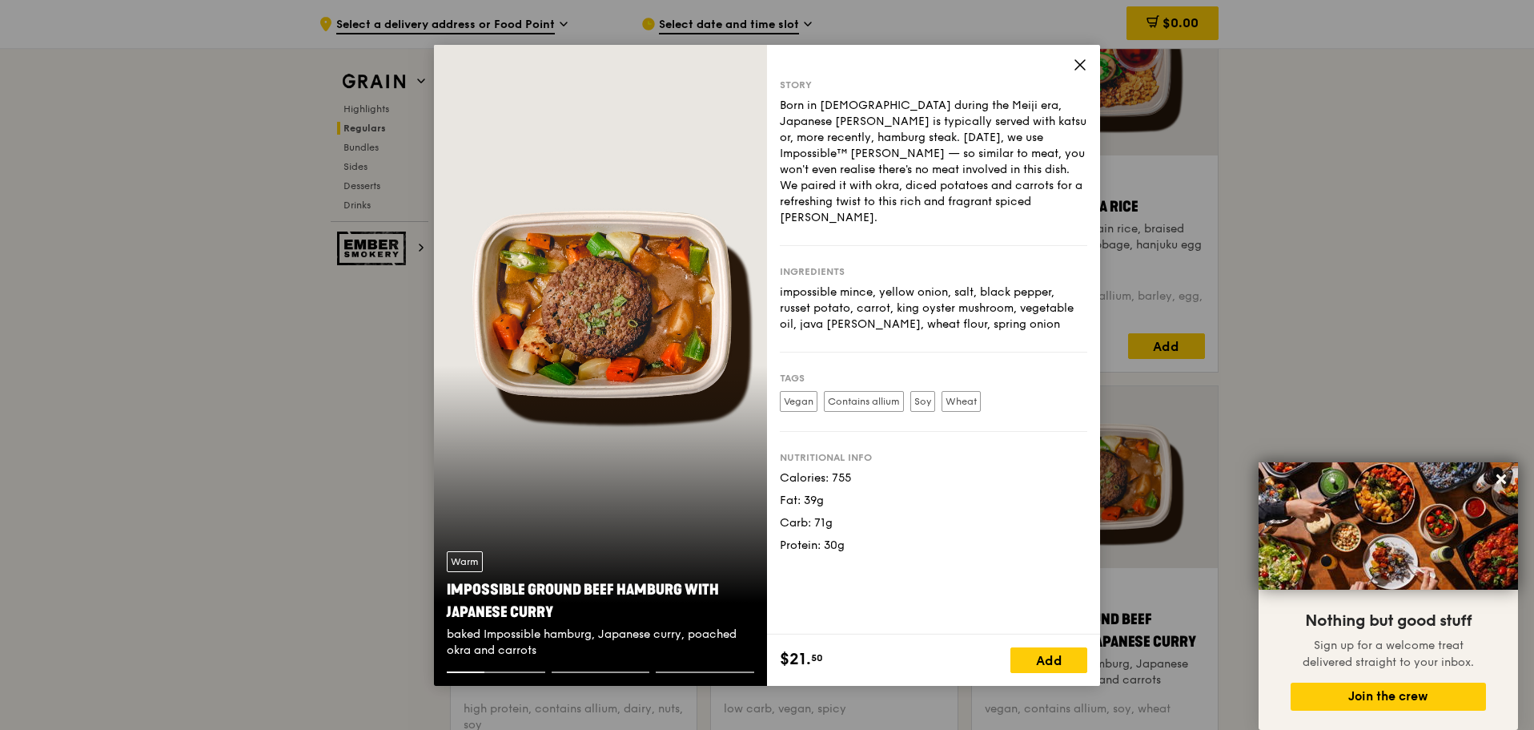
click at [1080, 66] on icon at bounding box center [1080, 65] width 14 height 14
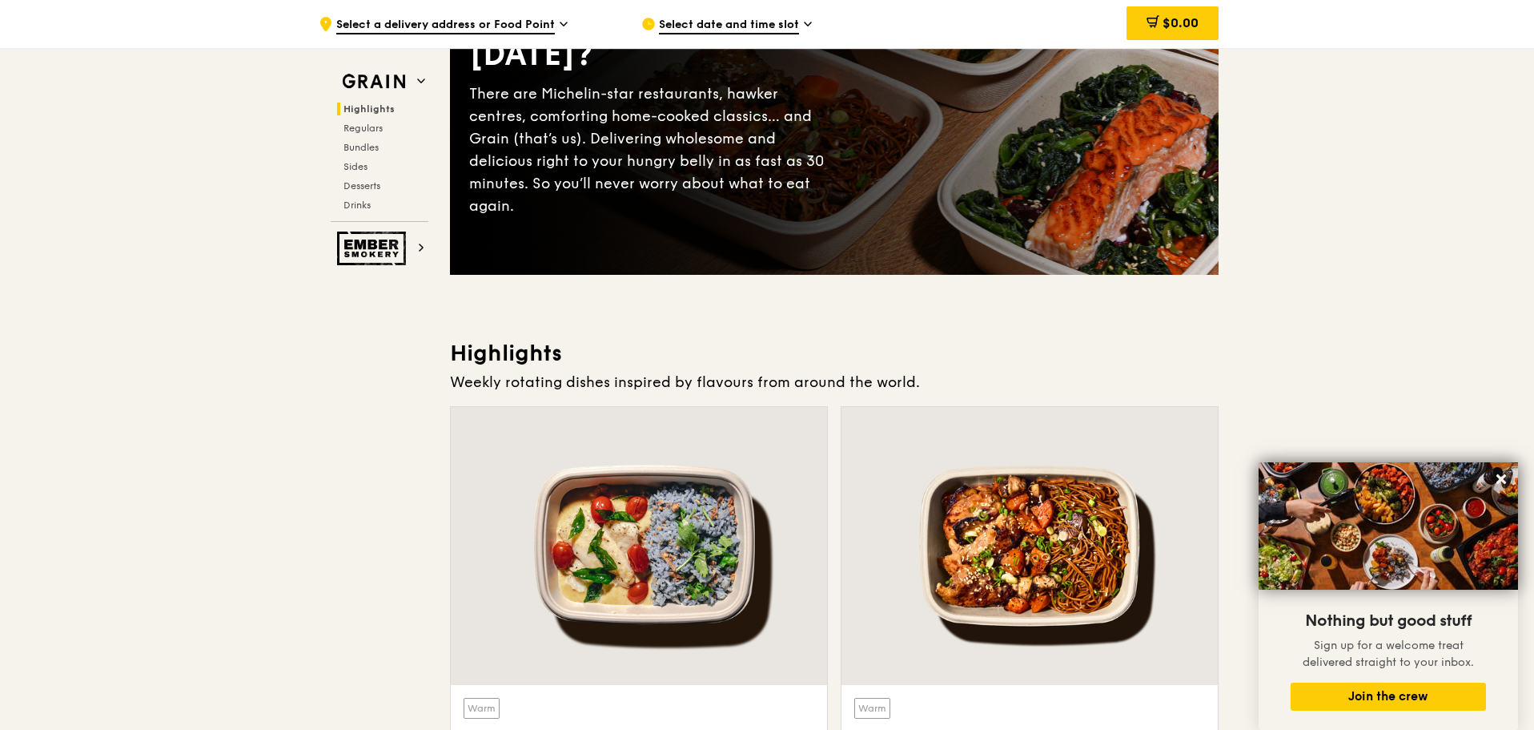
scroll to position [0, 0]
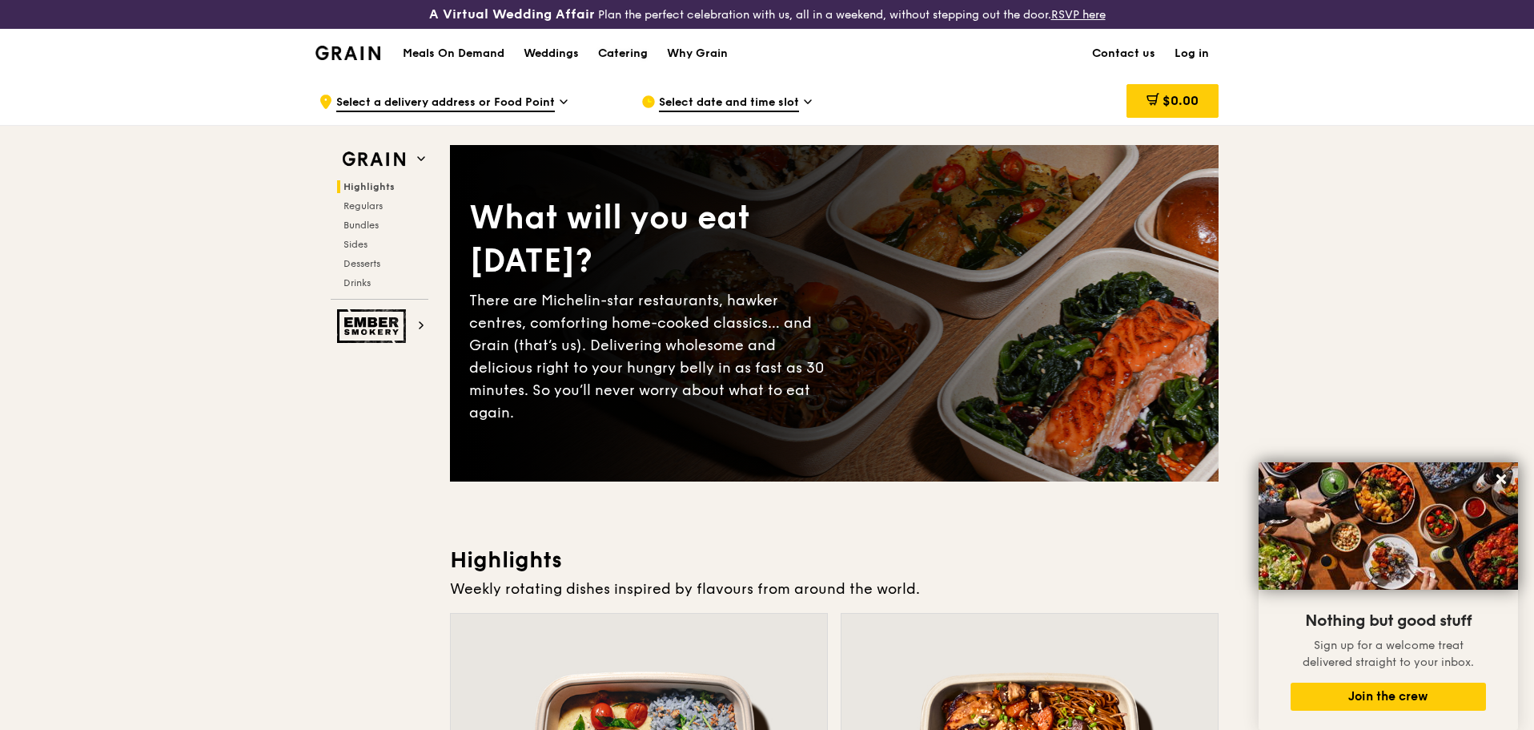
click at [632, 53] on div "Catering" at bounding box center [623, 54] width 50 height 48
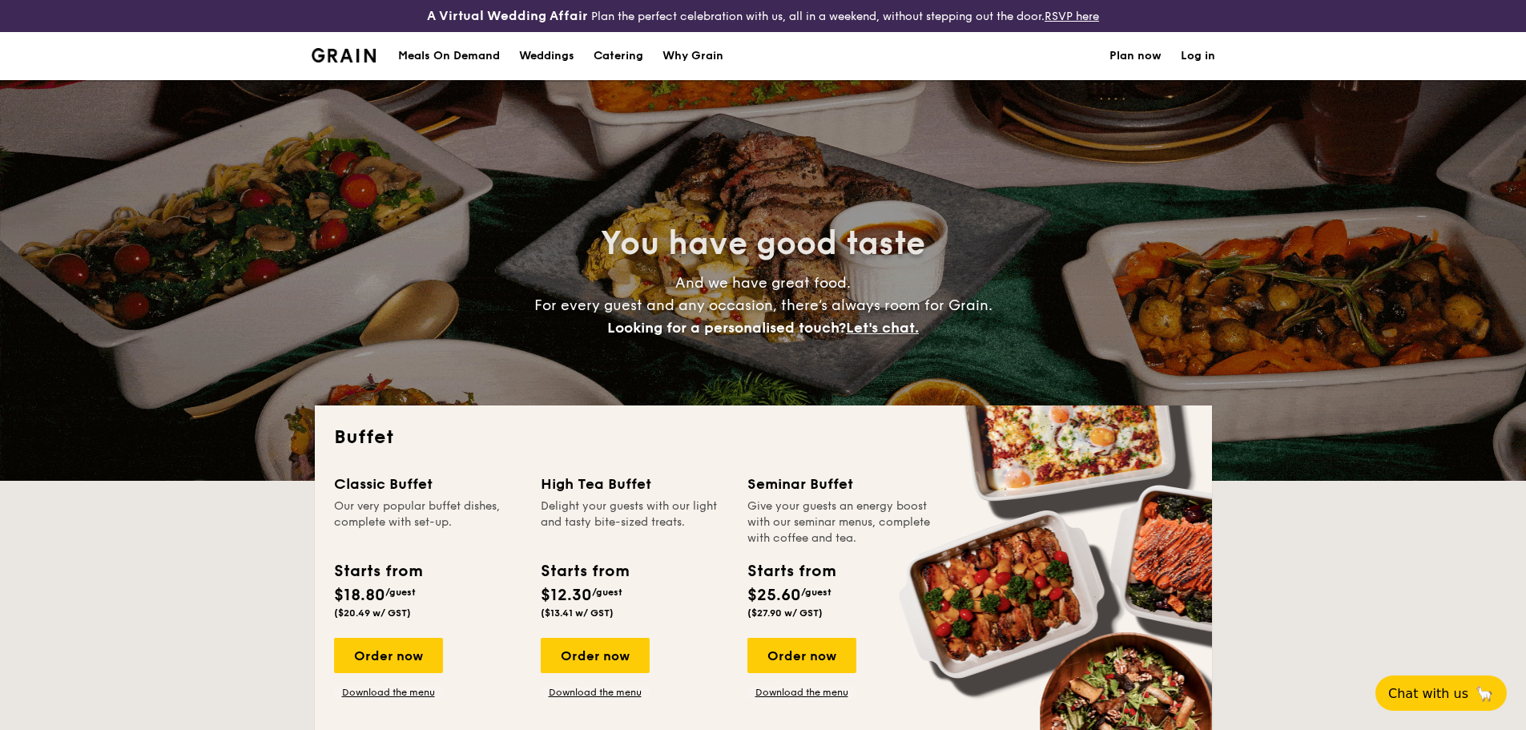
select select
